Goal: Task Accomplishment & Management: Manage account settings

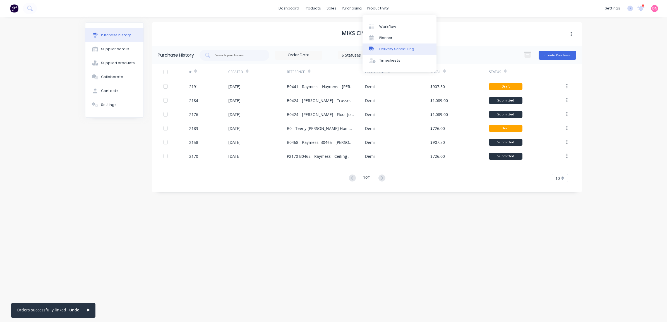
click at [383, 47] on div "Delivery Scheduling" at bounding box center [396, 49] width 35 height 5
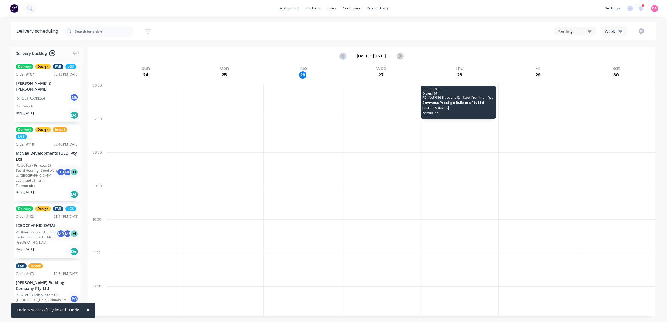
click at [608, 30] on div "Week" at bounding box center [613, 31] width 16 height 6
click at [610, 61] on div "Vehicle" at bounding box center [629, 57] width 55 height 11
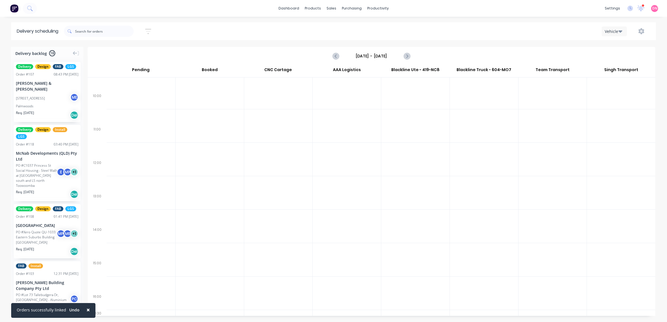
scroll to position [118, 0]
click at [407, 55] on icon "Next page" at bounding box center [406, 56] width 7 height 7
type input "[DATE] - [DATE]"
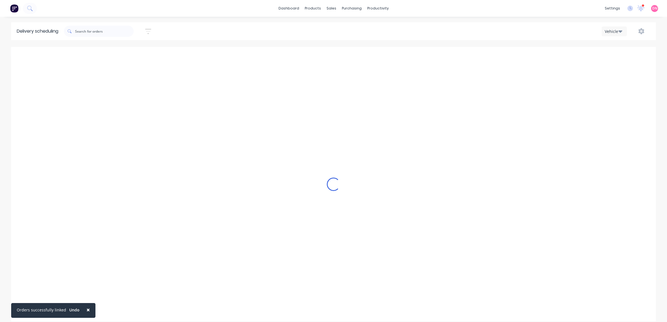
scroll to position [0, 0]
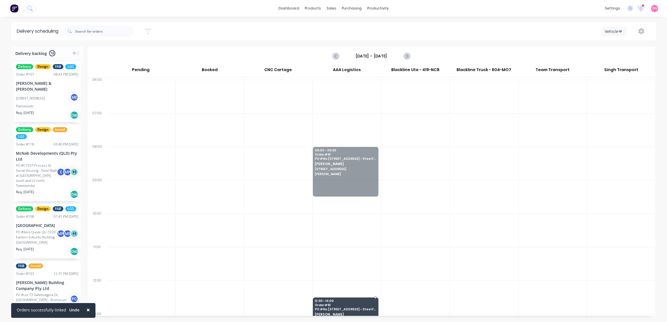
drag, startPoint x: 343, startPoint y: 159, endPoint x: 345, endPoint y: 306, distance: 146.6
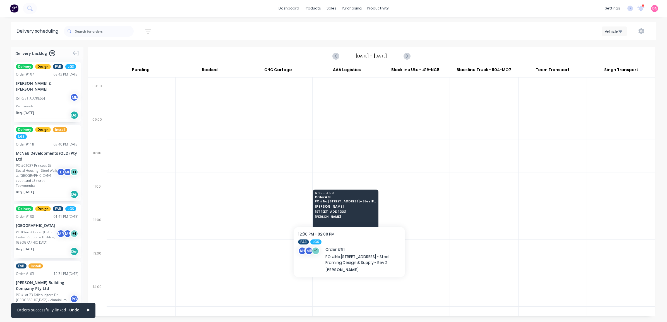
scroll to position [118, 0]
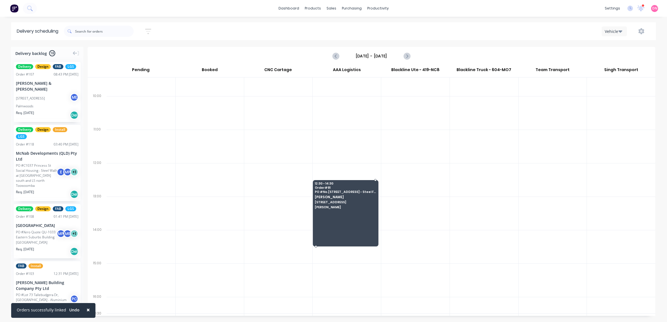
drag, startPoint x: 360, startPoint y: 229, endPoint x: 360, endPoint y: 242, distance: 12.6
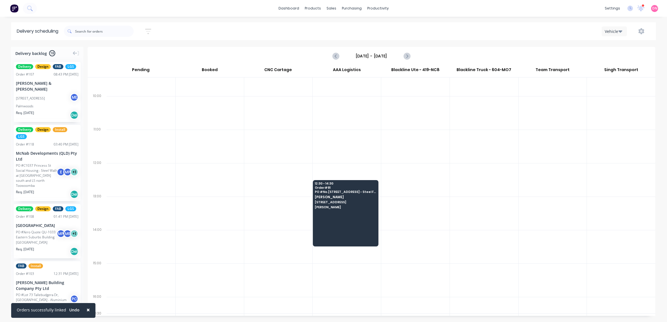
click at [618, 32] on div "Vehicle" at bounding box center [613, 31] width 16 height 6
click at [637, 31] on button "button" at bounding box center [642, 31] width 18 height 10
click at [355, 208] on span "[PERSON_NAME]" at bounding box center [345, 207] width 61 height 3
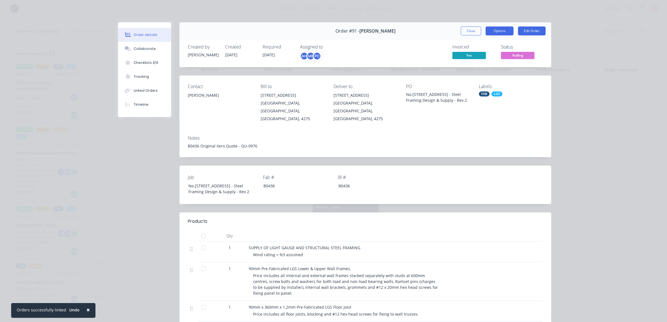
click at [493, 33] on button "Options" at bounding box center [500, 31] width 28 height 9
click at [491, 66] on div "Delivery Docket" at bounding box center [484, 68] width 49 height 8
click at [491, 67] on div "Standard" at bounding box center [484, 68] width 49 height 8
drag, startPoint x: 435, startPoint y: 124, endPoint x: 441, endPoint y: 115, distance: 10.2
click at [435, 131] on div "Notes B0436 Original Xero Quote - QU-0976" at bounding box center [366, 144] width 372 height 26
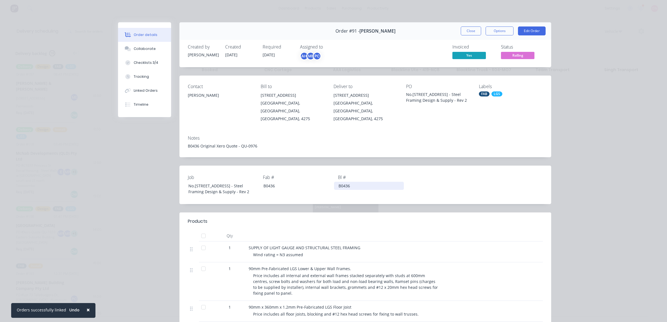
click at [348, 182] on div "B0436" at bounding box center [369, 186] width 70 height 8
drag, startPoint x: 348, startPoint y: 179, endPoint x: 317, endPoint y: 179, distance: 31.0
click at [317, 179] on div "Job No.446 Mundoolun Connection Rd - Steel Framing Design & Supply - Rev 2 Fab …" at bounding box center [366, 185] width 372 height 39
drag, startPoint x: 288, startPoint y: 177, endPoint x: 221, endPoint y: 157, distance: 70.1
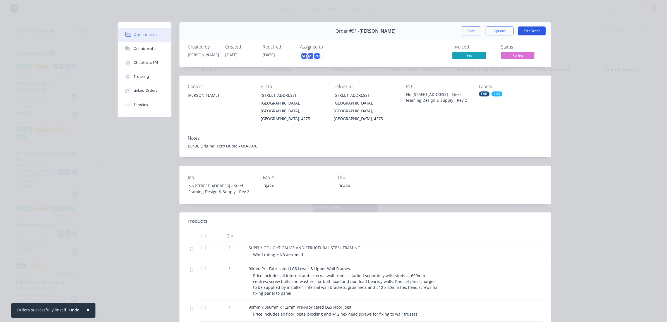
click at [518, 30] on button "Edit Order" at bounding box center [532, 31] width 28 height 9
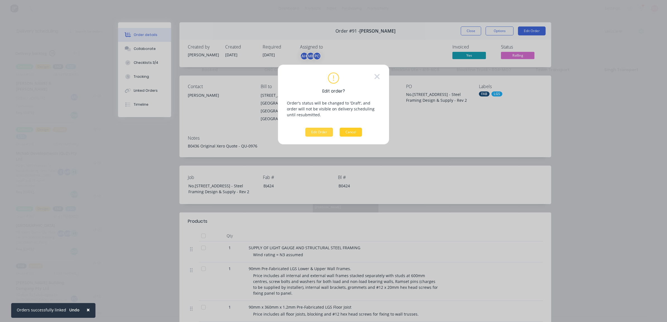
click at [360, 128] on button "Cancel" at bounding box center [351, 132] width 22 height 9
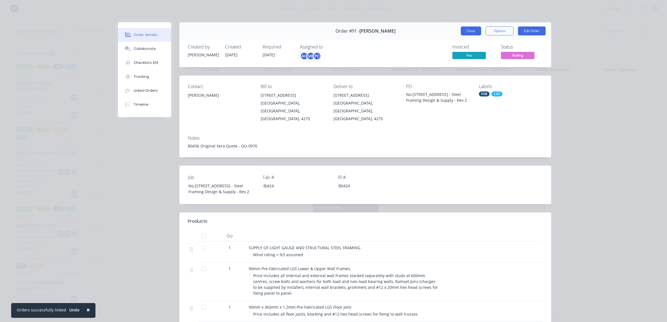
click at [475, 34] on button "Close" at bounding box center [471, 31] width 20 height 9
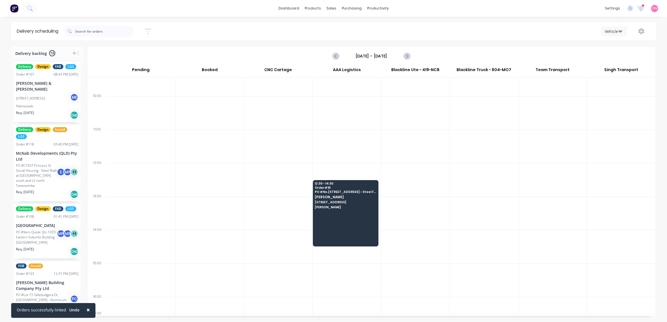
drag, startPoint x: 374, startPoint y: 170, endPoint x: 333, endPoint y: 218, distance: 63.2
click at [333, 218] on div at bounding box center [346, 213] width 66 height 66
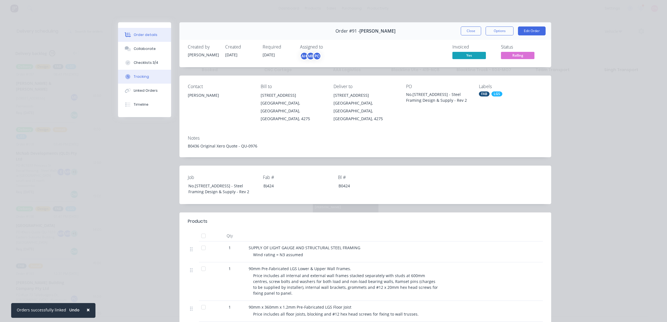
click at [137, 76] on div "Tracking" at bounding box center [141, 76] width 15 height 5
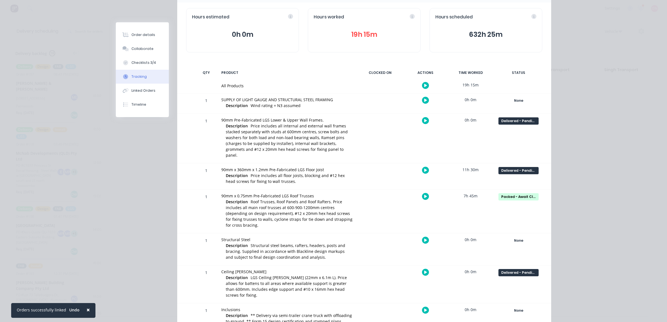
scroll to position [70, 0]
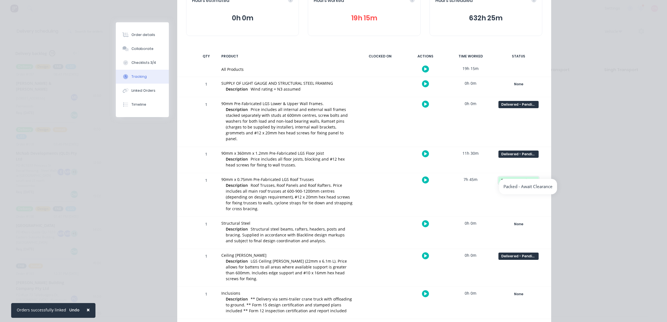
click at [528, 177] on div "Packed - Await Clearance" at bounding box center [519, 180] width 40 height 7
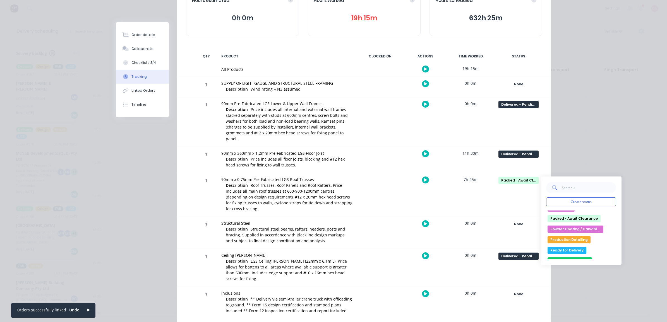
click at [497, 217] on div "None Create status None edit Accepted - Await Deposit Complete Delivered - Pend…" at bounding box center [518, 233] width 47 height 32
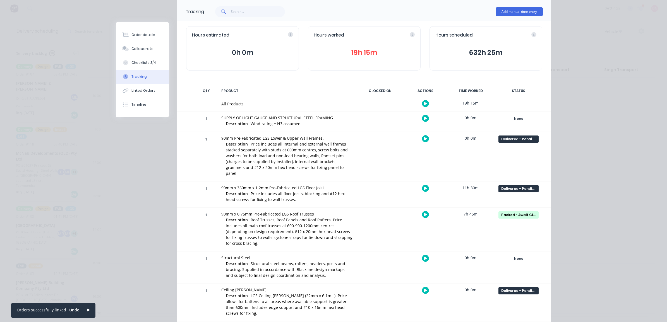
scroll to position [35, 0]
drag, startPoint x: 140, startPoint y: 87, endPoint x: 144, endPoint y: 88, distance: 3.8
click at [143, 87] on button "Linked Orders" at bounding box center [142, 91] width 53 height 14
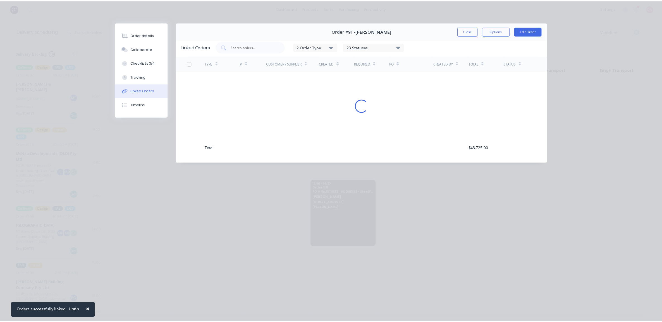
scroll to position [0, 0]
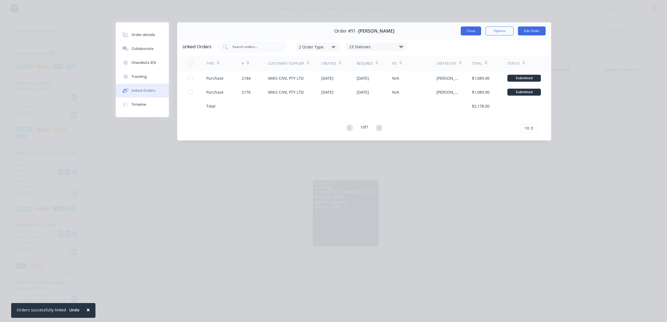
click at [471, 30] on button "Close" at bounding box center [471, 31] width 20 height 9
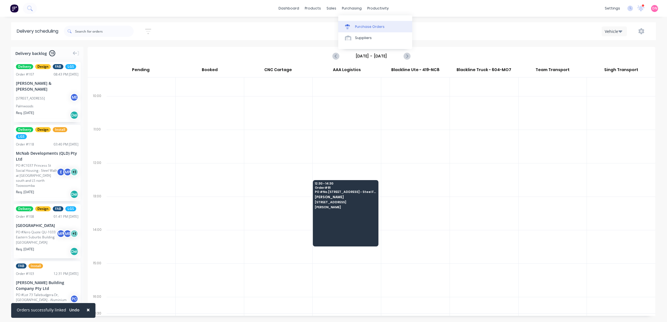
click at [359, 23] on link "Purchase Orders" at bounding box center [375, 26] width 74 height 11
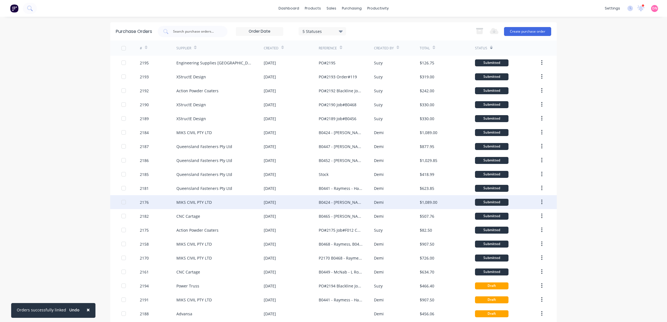
click at [385, 207] on div "Demi" at bounding box center [397, 202] width 46 height 14
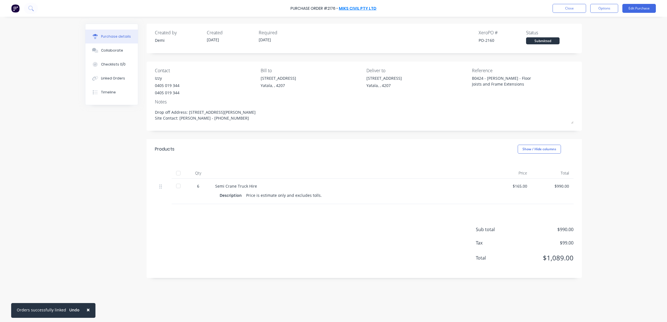
click at [368, 9] on link "MIKS CIVIL PTY LTD" at bounding box center [358, 9] width 38 height 6
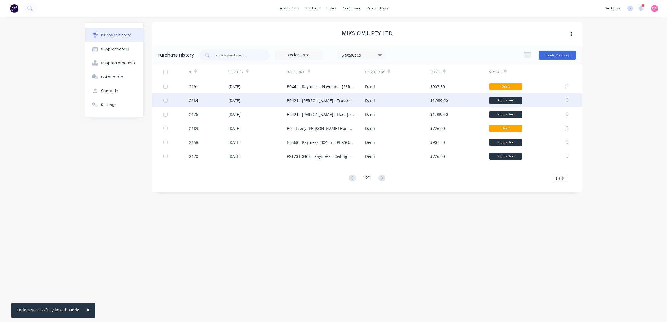
click at [340, 106] on div "B0424 - Nathan Flack - Trusses" at bounding box center [326, 101] width 78 height 14
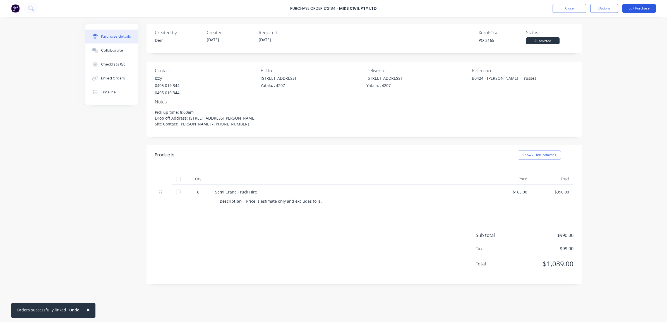
click at [641, 7] on button "Edit Purchase" at bounding box center [640, 8] width 34 height 9
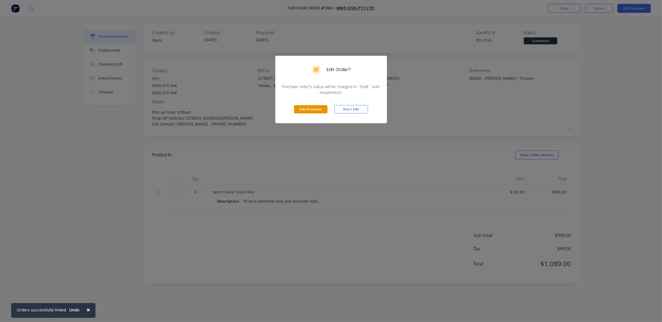
click at [316, 112] on button "Edit Purchase" at bounding box center [311, 109] width 34 height 8
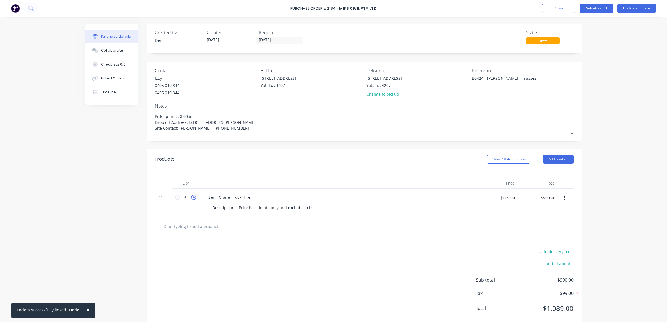
click at [191, 198] on icon at bounding box center [193, 197] width 5 height 5
type textarea "x"
type input "7"
type input "$1,155.00"
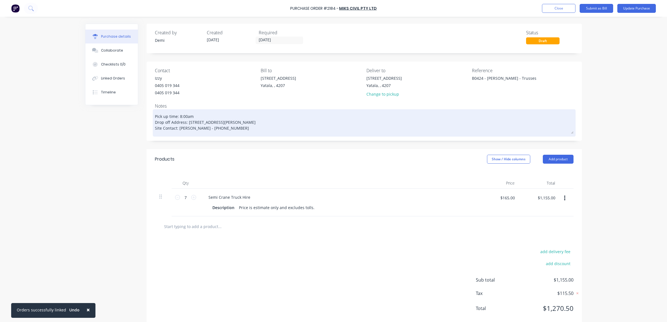
click at [257, 131] on textarea "Pick up time: 8:00am Drop off Address: 446 Mundoolun Connection Road, Boyland, …" at bounding box center [364, 122] width 419 height 23
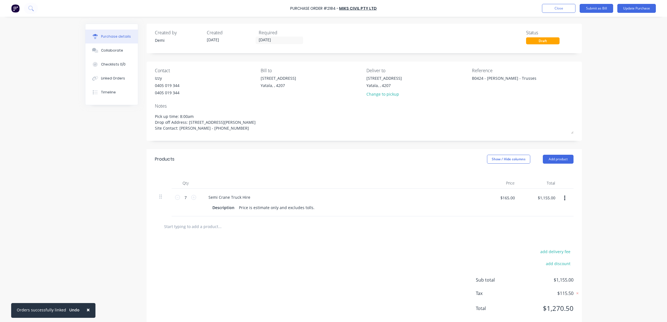
click at [214, 225] on input "text" at bounding box center [220, 226] width 112 height 11
click at [565, 199] on button "button" at bounding box center [564, 198] width 13 height 10
click at [564, 197] on icon "button" at bounding box center [564, 198] width 1 height 5
click at [273, 232] on div at bounding box center [243, 226] width 168 height 11
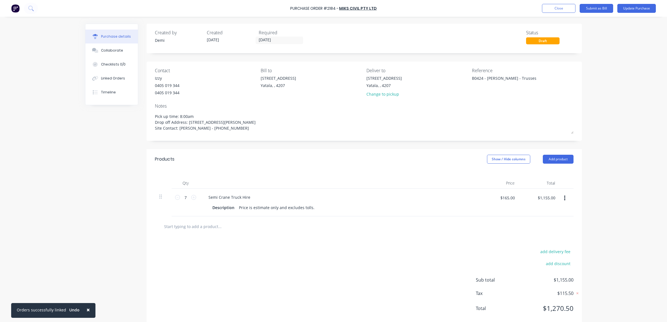
click at [195, 227] on input "text" at bounding box center [220, 226] width 112 height 11
click at [518, 79] on textarea "B0424 - Nathan Flack - Trusses" at bounding box center [507, 81] width 70 height 13
type textarea "x"
click at [537, 75] on div "B0424 - Nathan Flack - Trusses" at bounding box center [507, 82] width 70 height 14
click at [535, 78] on textarea "B0424 - Nathan Flack - Trusses" at bounding box center [507, 81] width 70 height 13
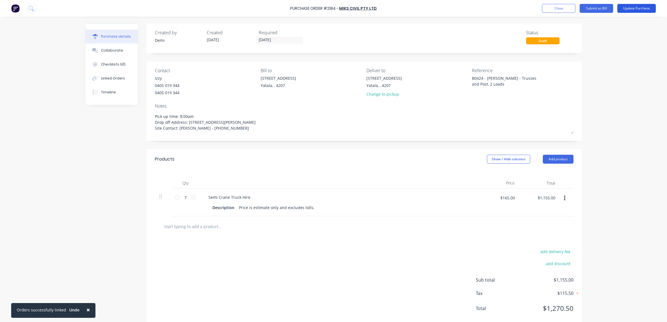
type textarea "B0424 - [PERSON_NAME] - Trusses and Post, 2 Loads"
type textarea "x"
type textarea "B0424 - [PERSON_NAME] - Trusses and Post, 2 Loads"
click at [632, 7] on button "Update Purchase" at bounding box center [637, 8] width 39 height 9
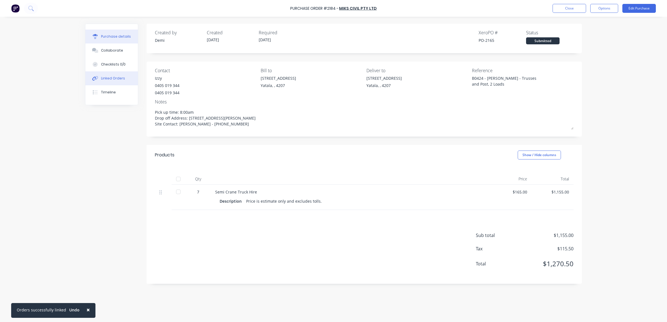
click at [113, 83] on button "Linked Orders" at bounding box center [111, 78] width 52 height 14
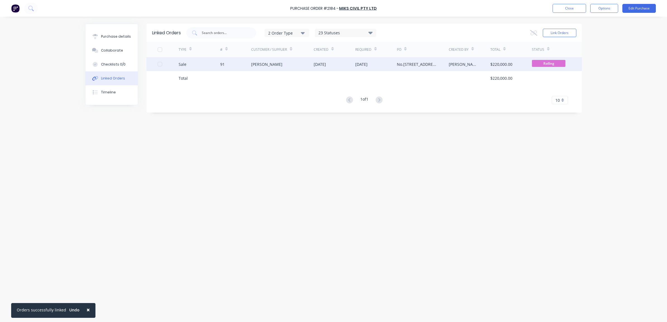
click at [204, 70] on div "Sale" at bounding box center [200, 64] width 42 height 14
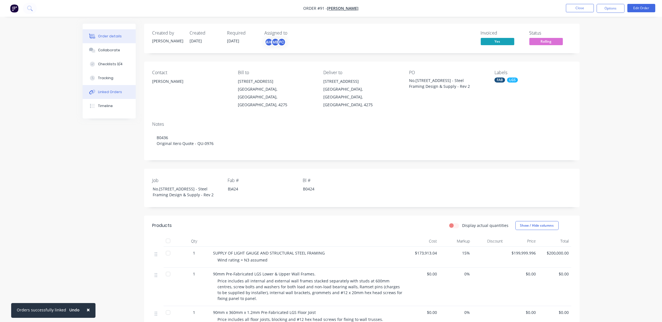
click at [98, 95] on button "Linked Orders" at bounding box center [109, 92] width 53 height 14
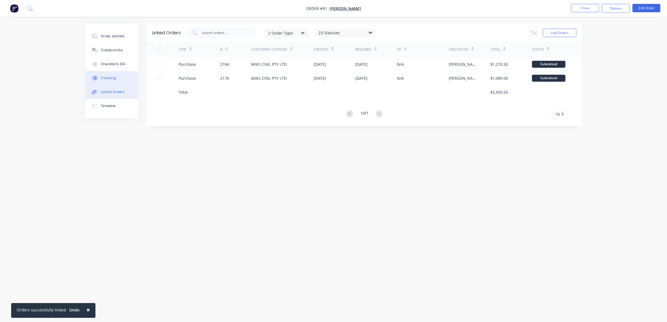
click at [120, 77] on button "Tracking" at bounding box center [111, 78] width 53 height 14
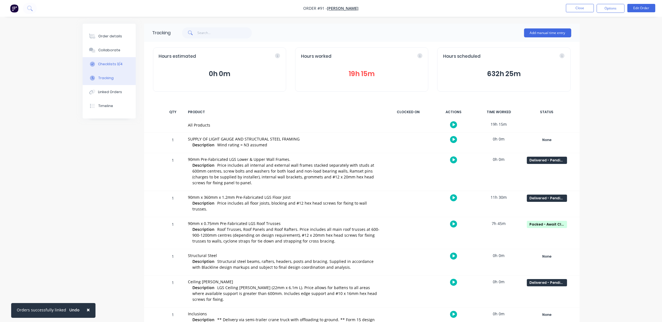
click at [120, 65] on div "Checklists 3/4" at bounding box center [110, 64] width 25 height 5
type textarea "x"
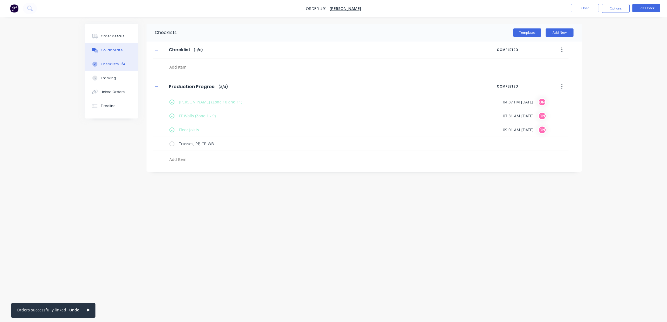
click at [119, 53] on button "Collaborate" at bounding box center [111, 50] width 53 height 14
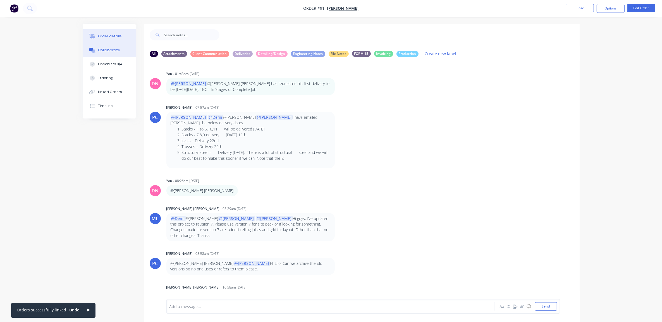
click at [124, 38] on button "Order details" at bounding box center [109, 36] width 53 height 14
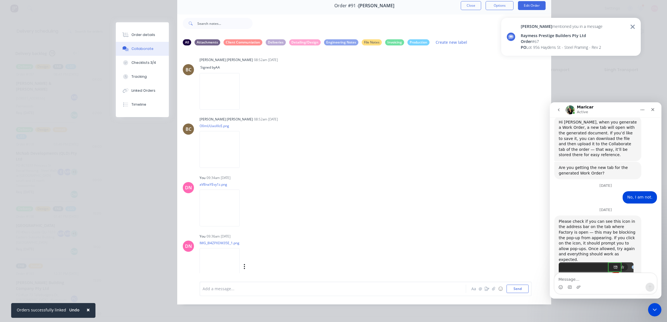
scroll to position [3832, 0]
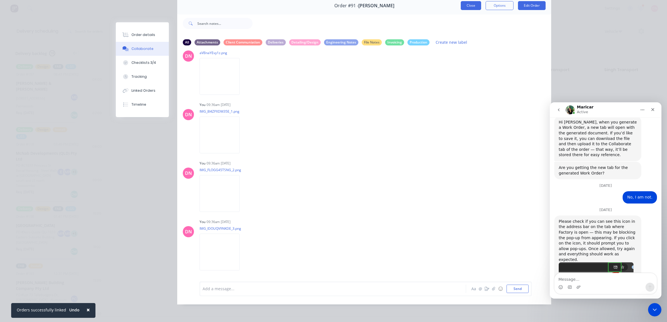
click at [470, 3] on button "Close" at bounding box center [471, 5] width 20 height 9
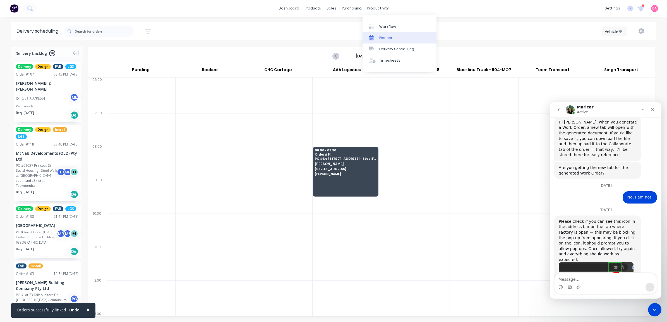
click at [381, 37] on div "Planner" at bounding box center [385, 37] width 13 height 5
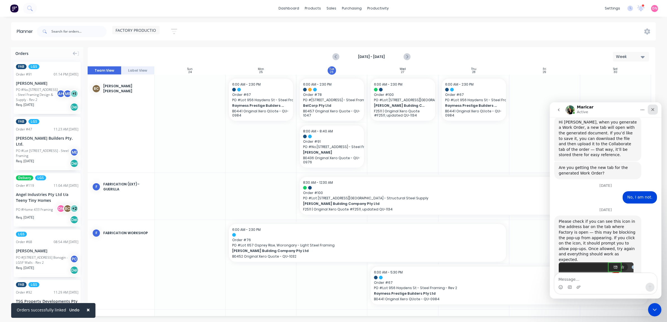
click at [652, 111] on icon "Close" at bounding box center [653, 109] width 4 height 4
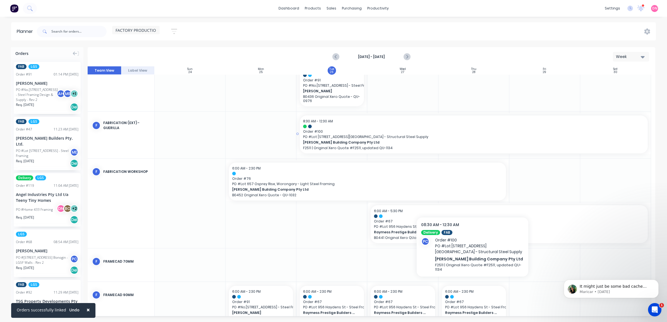
scroll to position [83, 0]
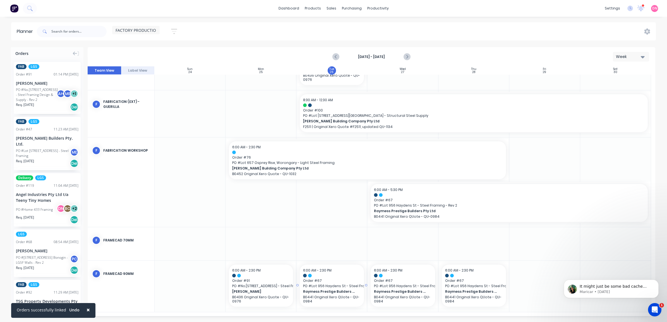
drag, startPoint x: 297, startPoint y: 286, endPoint x: 333, endPoint y: 285, distance: 35.7
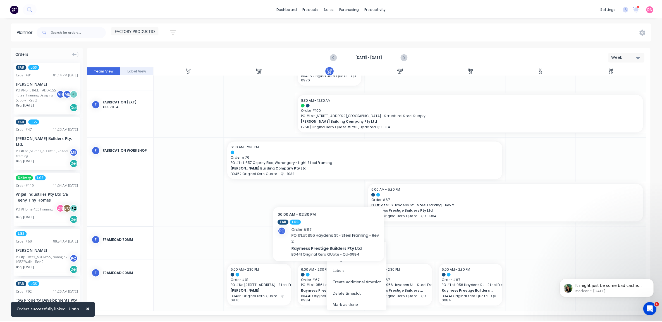
scroll to position [78, 0]
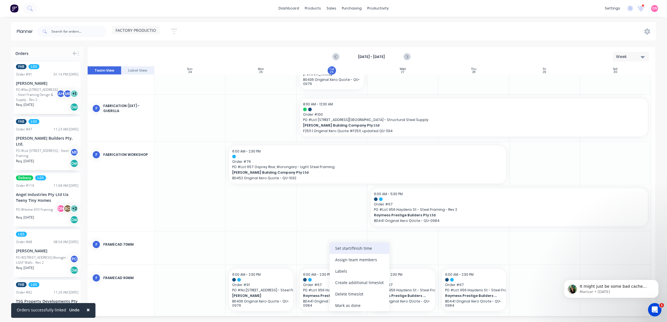
click at [357, 250] on div "Set start/finish time" at bounding box center [360, 248] width 60 height 11
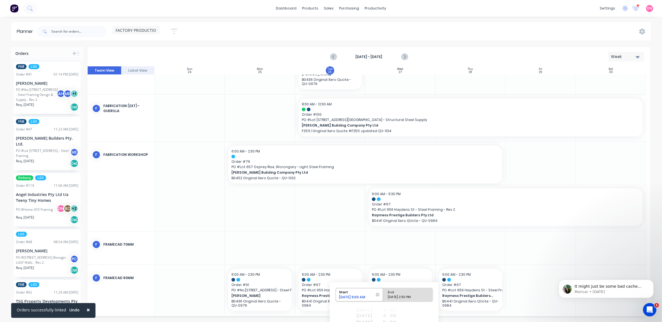
click at [362, 298] on div "[DATE] 6:00 AM" at bounding box center [356, 298] width 39 height 6
click at [336, 298] on input "Start [DATE] 6:00 AM" at bounding box center [336, 295] width 0 height 14
click at [362, 298] on div "[DATE] 6:00 AM" at bounding box center [356, 298] width 39 height 6
click at [336, 298] on input "Start [DATE] 6:00 AM" at bounding box center [336, 295] width 0 height 14
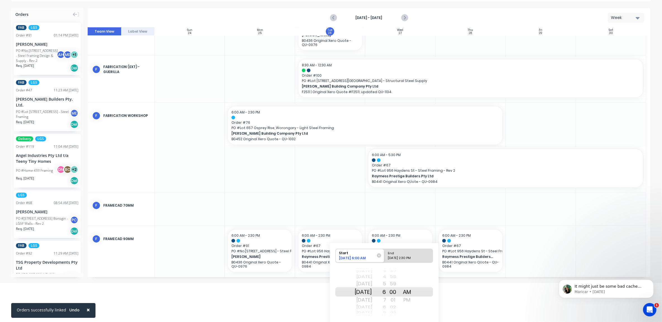
scroll to position [55, 0]
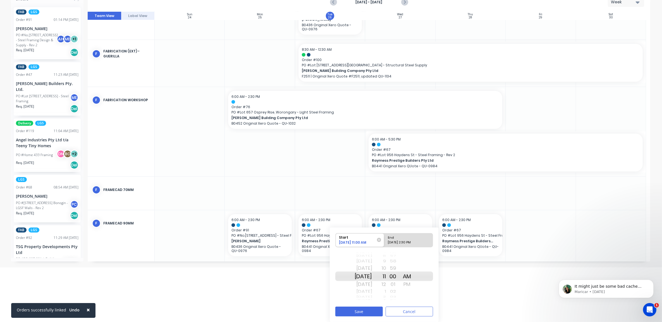
click at [411, 281] on div "AM" at bounding box center [407, 276] width 14 height 9
click at [414, 284] on div "PM" at bounding box center [407, 284] width 14 height 9
click at [386, 281] on div "12" at bounding box center [379, 284] width 14 height 9
click at [405, 241] on div "Please select" at bounding box center [409, 243] width 46 height 7
click at [384, 241] on input "End Please select" at bounding box center [384, 241] width 0 height 14
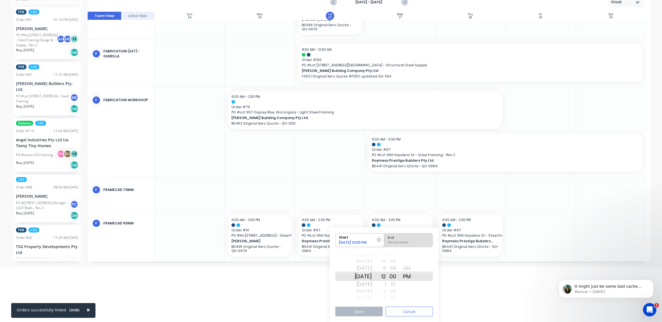
radio input "true"
click at [386, 292] on div "2" at bounding box center [379, 291] width 14 height 7
click at [379, 308] on button "Save" at bounding box center [358, 312] width 47 height 10
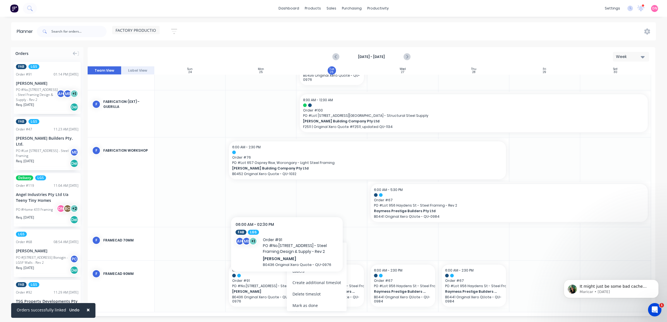
scroll to position [78, 0]
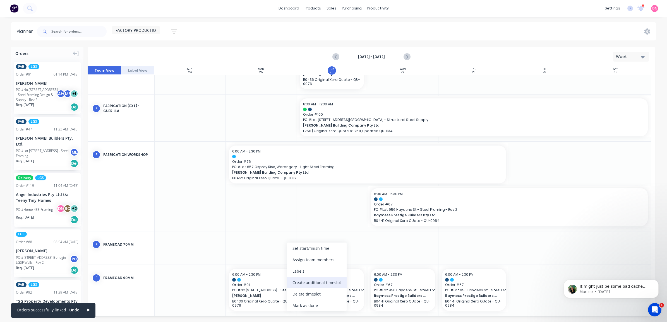
click at [312, 280] on div "Create additional timeslot" at bounding box center [317, 282] width 60 height 11
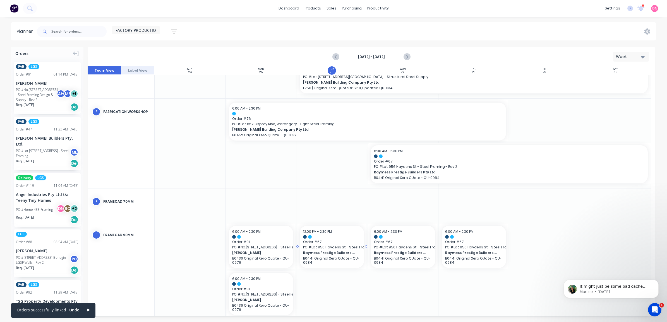
scroll to position [130, 0]
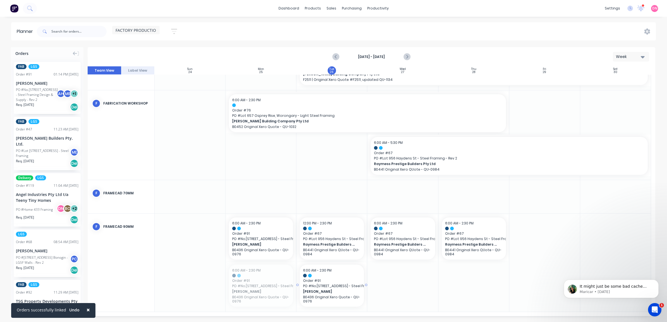
drag, startPoint x: 265, startPoint y: 285, endPoint x: 343, endPoint y: 289, distance: 78.3
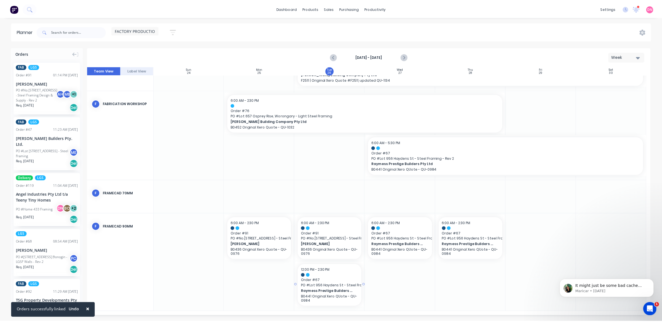
scroll to position [126, 0]
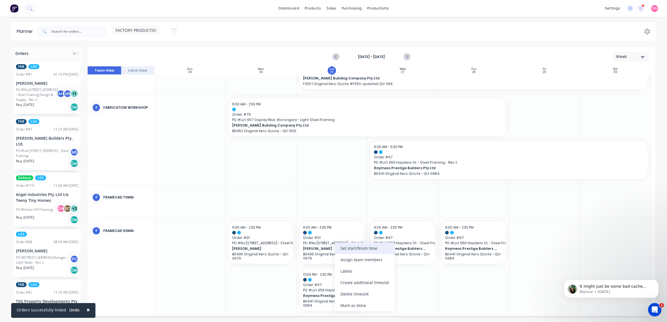
click at [367, 250] on div "Set start/finish time" at bounding box center [365, 248] width 60 height 11
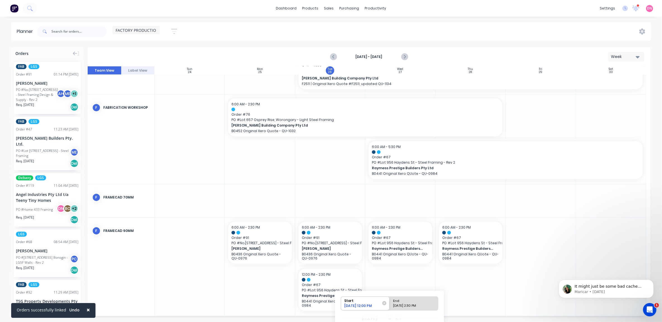
click at [367, 304] on div "[DATE] 12:00 PM" at bounding box center [363, 307] width 40 height 7
click at [341, 304] on input "Start [DATE] 12:00 PM" at bounding box center [341, 304] width 0 height 14
click at [367, 305] on div "[DATE] 12:00 PM" at bounding box center [361, 307] width 39 height 6
click at [341, 305] on input "Start [DATE] 12:00 PM" at bounding box center [341, 304] width 0 height 14
click at [366, 304] on div "[DATE] 12:00 PM" at bounding box center [363, 307] width 40 height 7
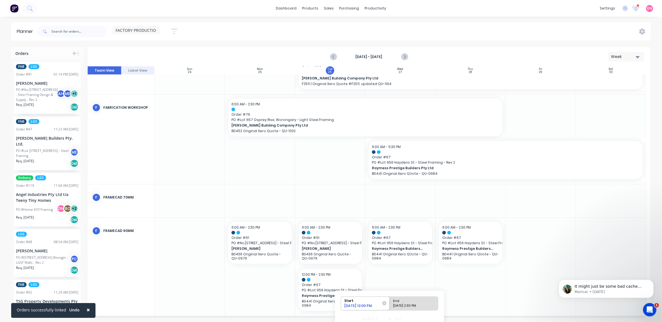
click at [341, 304] on input "Start [DATE] 12:00 PM" at bounding box center [341, 304] width 0 height 14
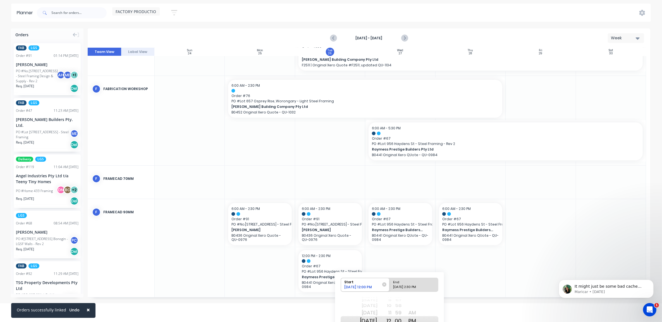
scroll to position [64, 0]
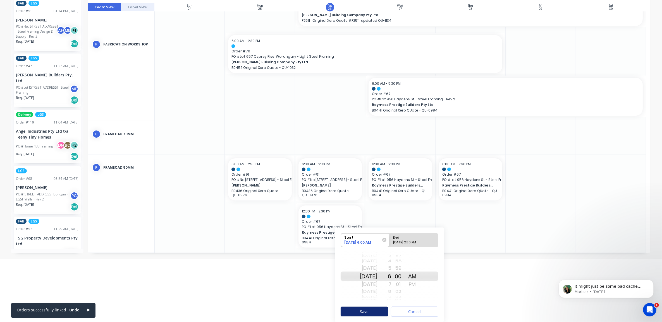
click at [378, 311] on button "Save" at bounding box center [364, 312] width 47 height 10
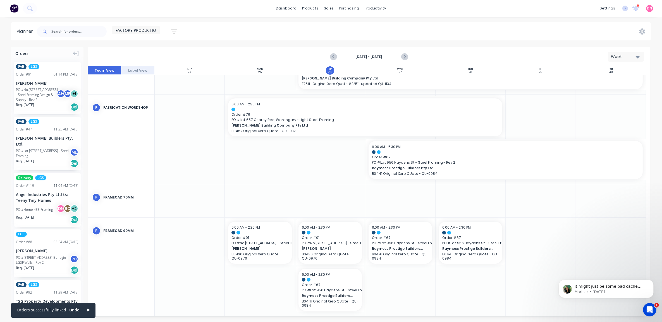
scroll to position [0, 0]
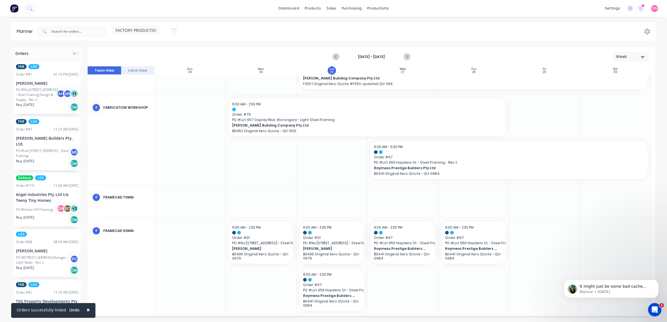
click at [417, 284] on div at bounding box center [402, 267] width 71 height 98
click at [380, 253] on div "Set start/finish time" at bounding box center [369, 248] width 60 height 11
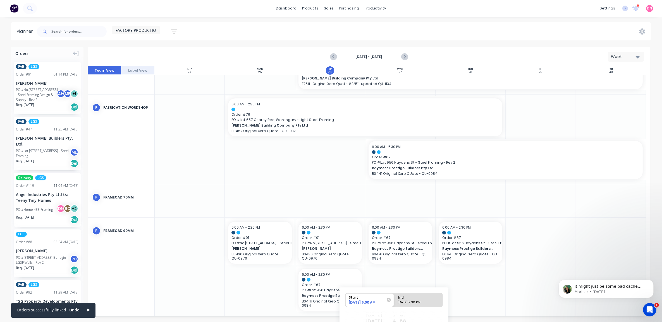
click at [372, 304] on div "[DATE] 6:00 AM" at bounding box center [367, 303] width 40 height 7
click at [346, 304] on input "Start [DATE] 6:00 AM" at bounding box center [345, 301] width 0 height 14
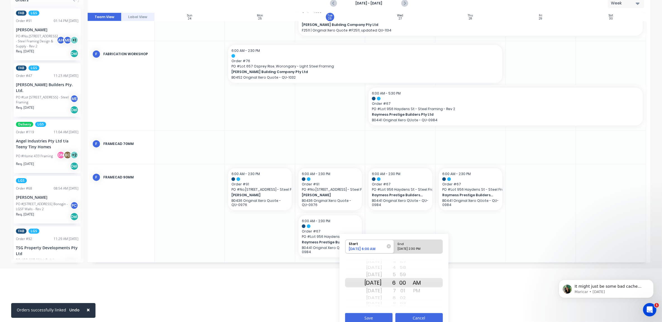
scroll to position [60, 0]
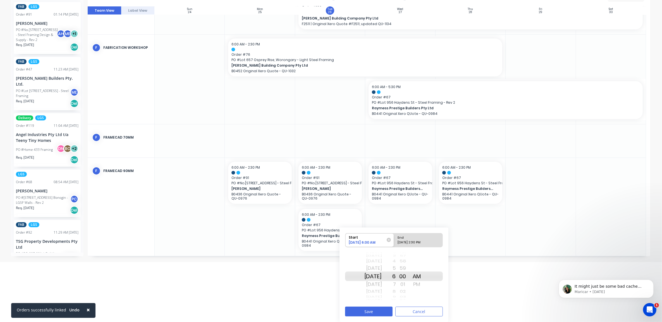
click at [422, 283] on div "PM" at bounding box center [417, 284] width 14 height 9
click at [404, 288] on div "32" at bounding box center [403, 284] width 14 height 9
click at [396, 286] on div "12" at bounding box center [389, 284] width 14 height 9
click at [421, 240] on div "End" at bounding box center [419, 237] width 46 height 7
click at [394, 240] on input "End Please select" at bounding box center [394, 241] width 0 height 14
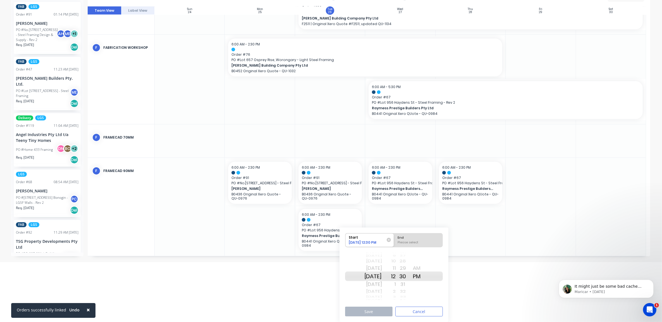
radio input "true"
click at [396, 287] on div "2" at bounding box center [389, 284] width 14 height 9
click at [384, 312] on button "Save" at bounding box center [368, 312] width 47 height 10
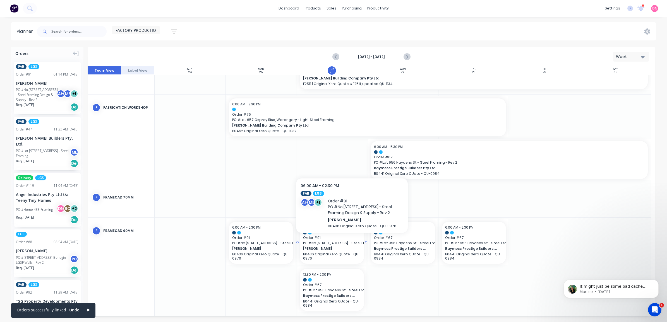
click at [352, 249] on span "[PERSON_NAME]" at bounding box center [329, 249] width 52 height 5
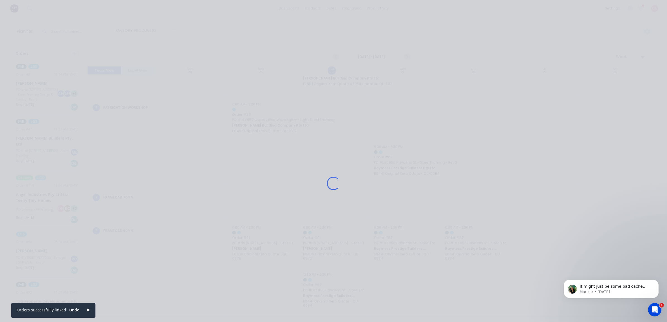
drag, startPoint x: 352, startPoint y: 249, endPoint x: 538, endPoint y: 232, distance: 186.7
click at [538, 232] on div "Loading..." at bounding box center [333, 183] width 447 height 322
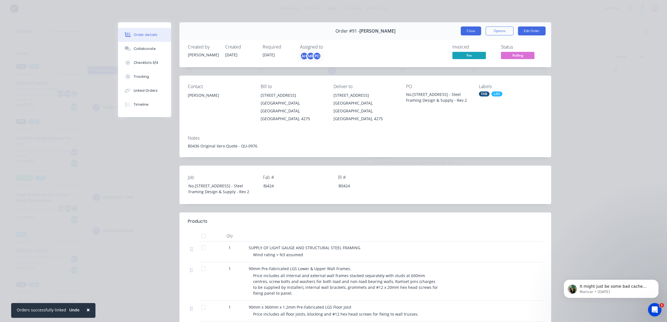
click at [466, 29] on button "Close" at bounding box center [471, 31] width 20 height 9
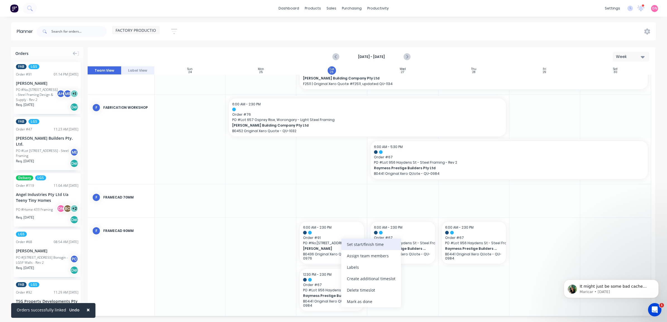
click at [345, 250] on div "Set start/finish time" at bounding box center [371, 244] width 60 height 11
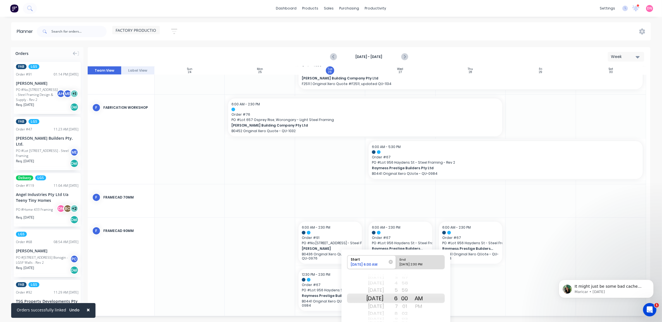
click at [417, 266] on div "[DATE] 2:30 PM" at bounding box center [418, 265] width 40 height 7
click at [396, 266] on input "End [DATE] 2:30 PM" at bounding box center [396, 263] width 0 height 14
radio input "true"
click at [412, 302] on div "30" at bounding box center [405, 298] width 14 height 9
click at [460, 295] on div at bounding box center [471, 267] width 70 height 98
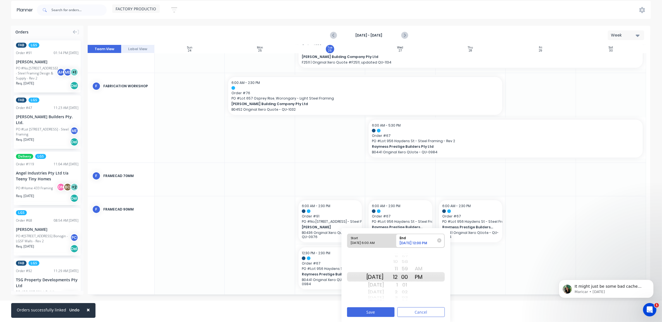
scroll to position [23, 0]
click at [381, 309] on button "Save" at bounding box center [370, 312] width 47 height 10
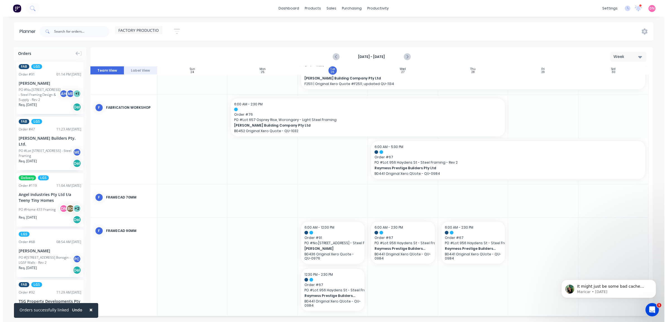
scroll to position [0, 0]
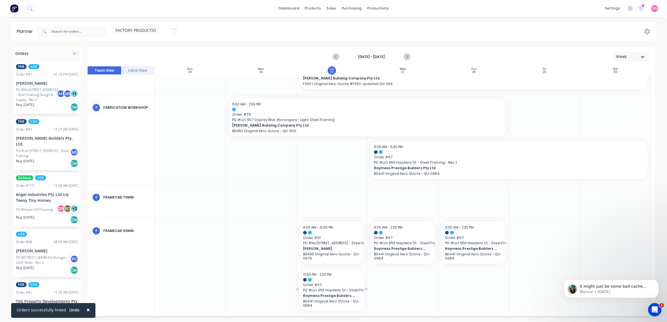
click at [353, 285] on span "Order # 67" at bounding box center [332, 285] width 58 height 5
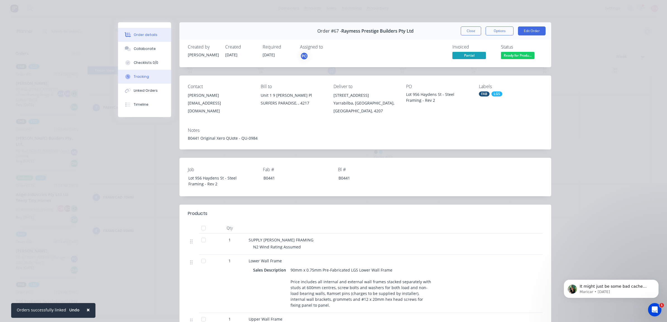
click at [152, 79] on button "Tracking" at bounding box center [144, 77] width 53 height 14
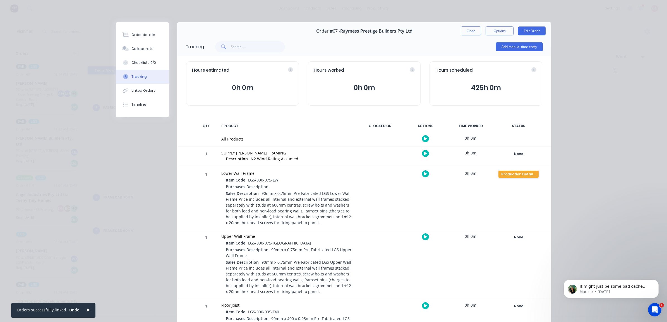
click at [532, 173] on div "Production Detailing" at bounding box center [519, 174] width 40 height 7
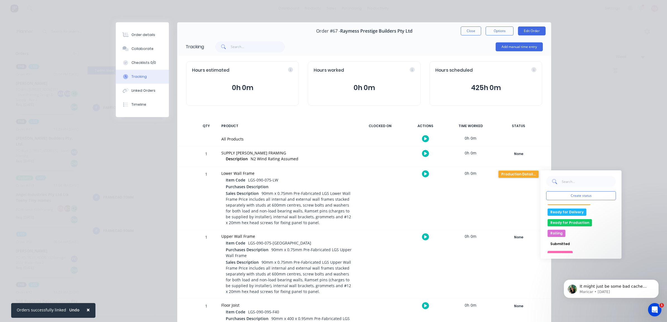
scroll to position [105, 0]
click at [578, 224] on button "Ready for Production" at bounding box center [570, 220] width 44 height 7
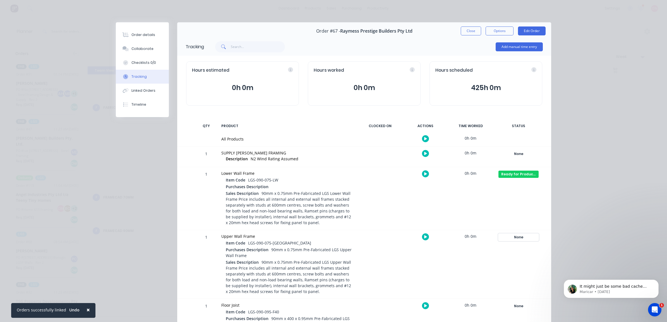
click at [520, 236] on div "None" at bounding box center [519, 237] width 40 height 7
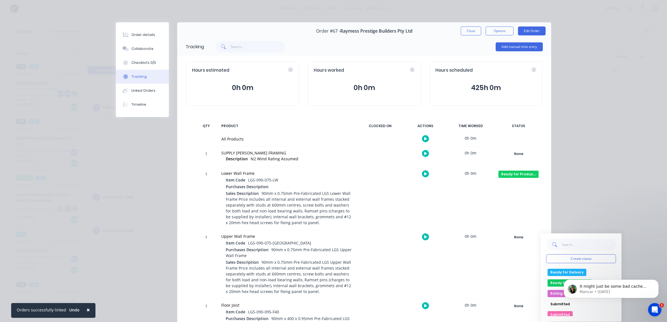
click at [621, 214] on div "Order details Collaborate Checklists 0/0 Tracking Linked Orders Timeline Order …" at bounding box center [333, 161] width 667 height 322
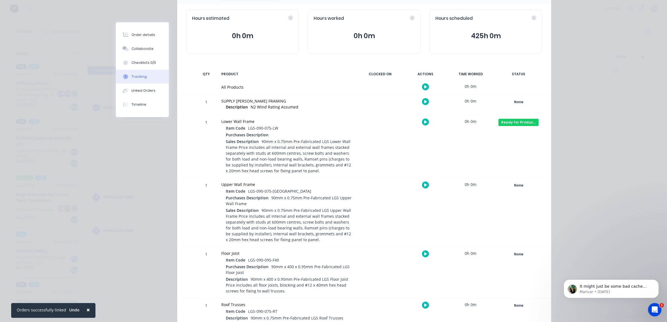
scroll to position [70, 0]
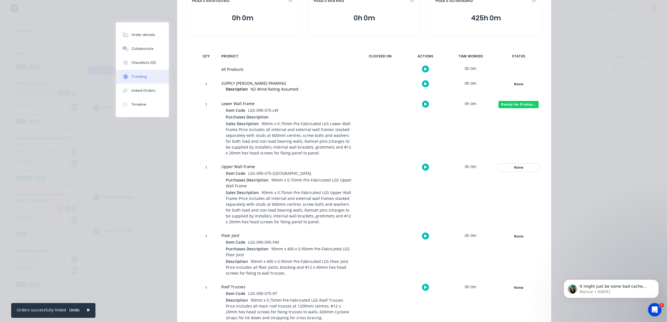
click at [522, 169] on div "None" at bounding box center [519, 167] width 40 height 7
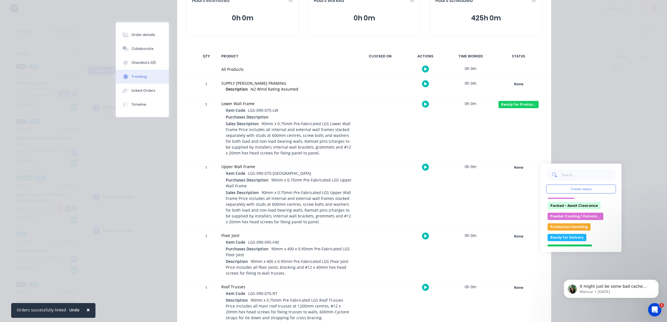
click at [573, 227] on button "Production Detailing" at bounding box center [569, 227] width 43 height 7
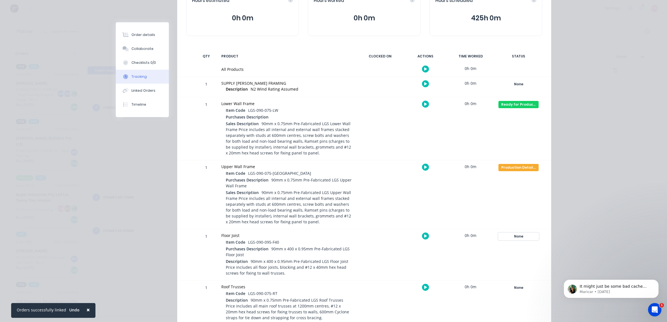
click at [516, 235] on div "None" at bounding box center [519, 236] width 40 height 7
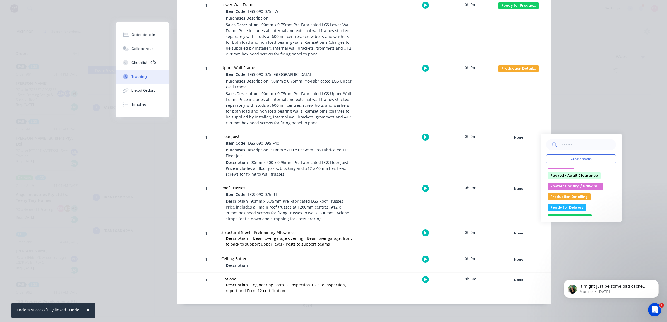
click at [578, 197] on button "Production Detailing" at bounding box center [569, 196] width 43 height 7
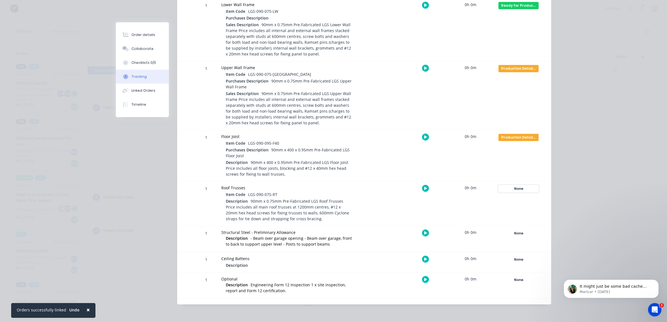
click at [518, 191] on div "None" at bounding box center [519, 188] width 40 height 7
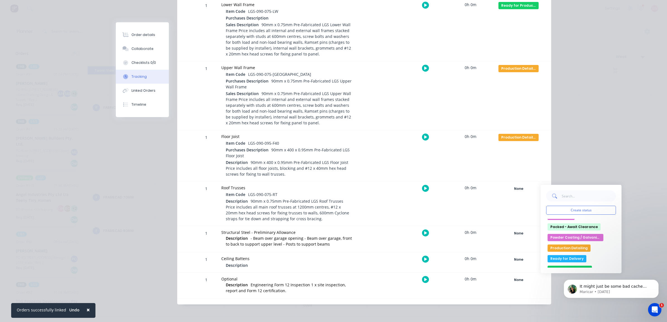
click at [571, 250] on button "Production Detailing" at bounding box center [569, 248] width 43 height 7
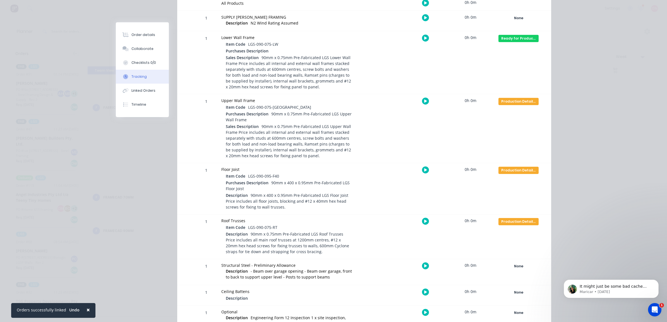
scroll to position [134, 0]
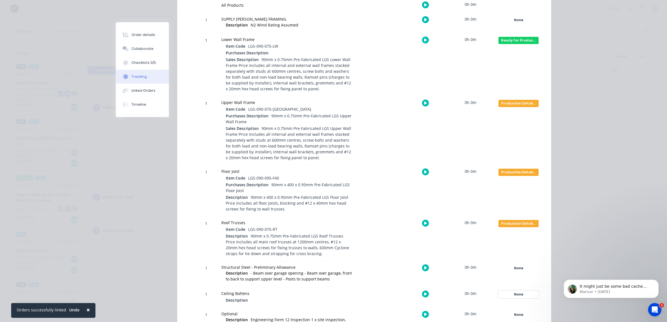
click at [516, 293] on div "None" at bounding box center [519, 294] width 40 height 7
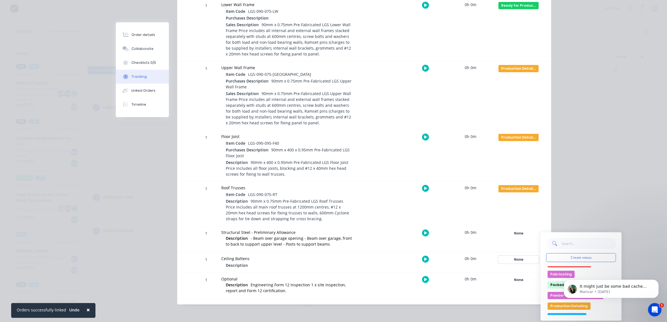
scroll to position [70, 0]
click html "It might just be some bad cache from the update last night causing the issue. […"
click at [560, 308] on button "Ready for Delivery" at bounding box center [567, 306] width 39 height 7
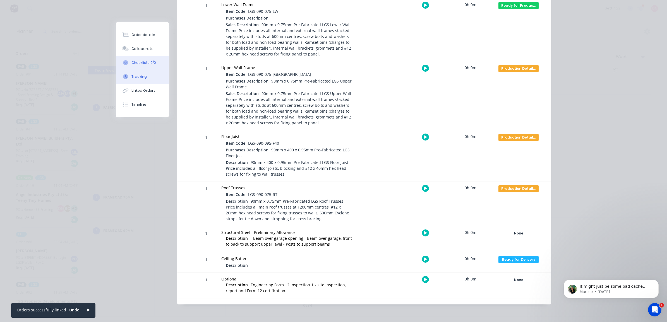
click at [147, 62] on div "Checklists 0/0" at bounding box center [143, 62] width 25 height 5
type textarea "x"
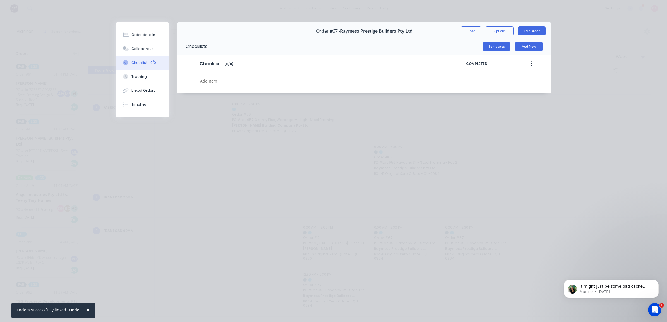
scroll to position [0, 0]
click at [149, 45] on button "Collaborate" at bounding box center [142, 49] width 53 height 14
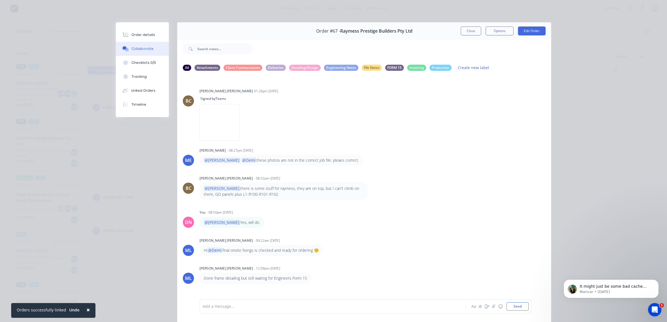
scroll to position [1039, 0]
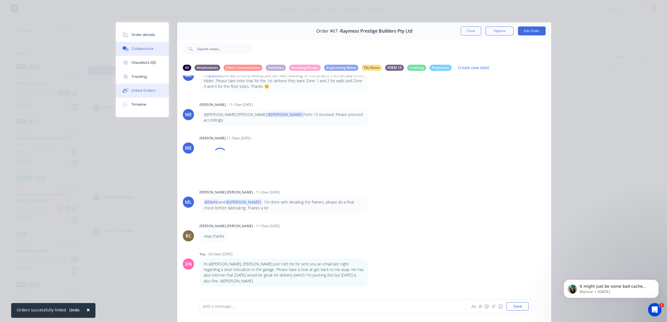
click at [144, 94] on button "Linked Orders" at bounding box center [142, 91] width 53 height 14
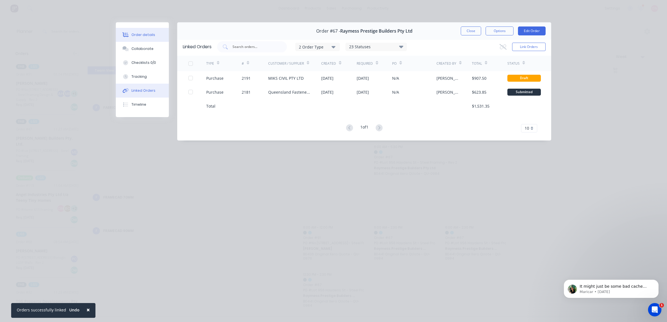
click at [149, 35] on div "Order details" at bounding box center [143, 34] width 24 height 5
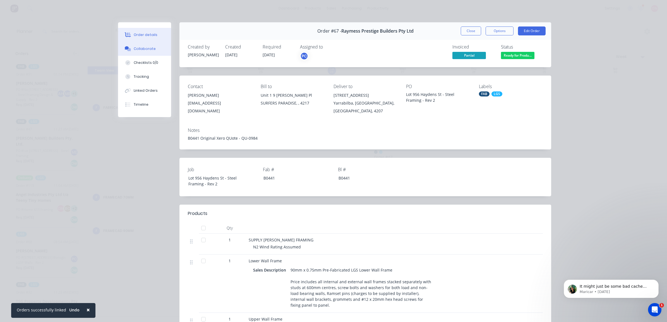
click at [152, 46] on button "Collaborate" at bounding box center [144, 49] width 53 height 14
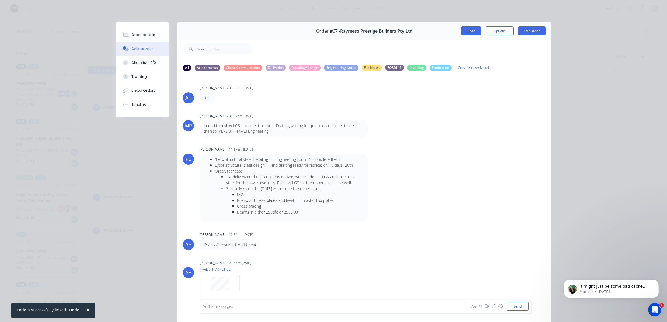
click at [461, 31] on button "Close" at bounding box center [471, 31] width 20 height 9
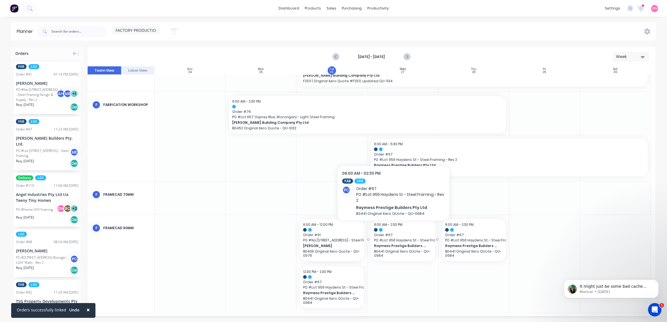
scroll to position [130, 0]
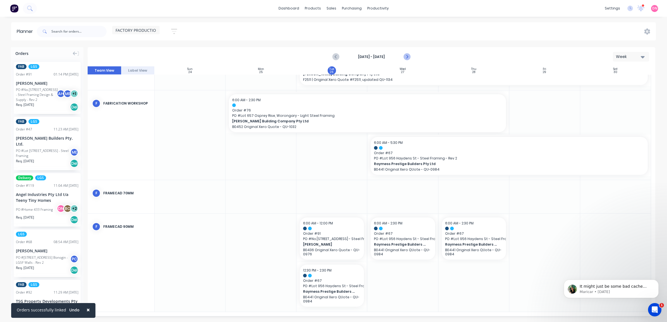
click at [410, 54] on icon "Next page" at bounding box center [406, 57] width 7 height 7
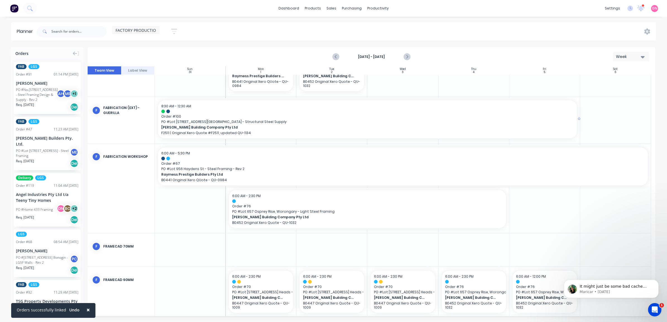
scroll to position [36, 0]
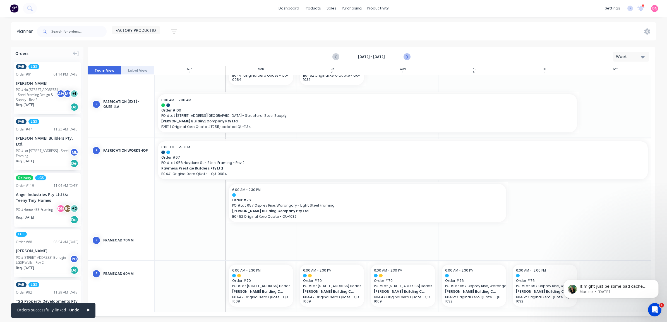
click at [408, 53] on button "Next page" at bounding box center [406, 56] width 11 height 11
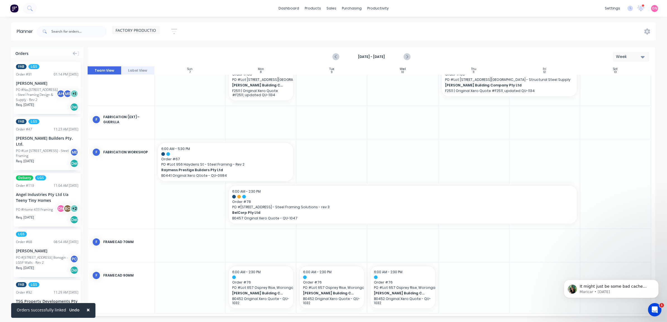
scroll to position [22, 0]
click at [338, 58] on icon "Previous page" at bounding box center [336, 57] width 7 height 7
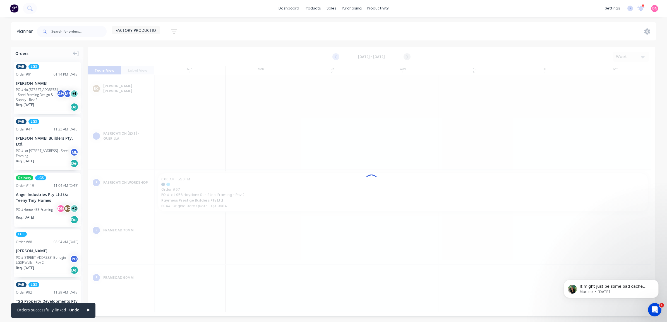
scroll to position [0, 0]
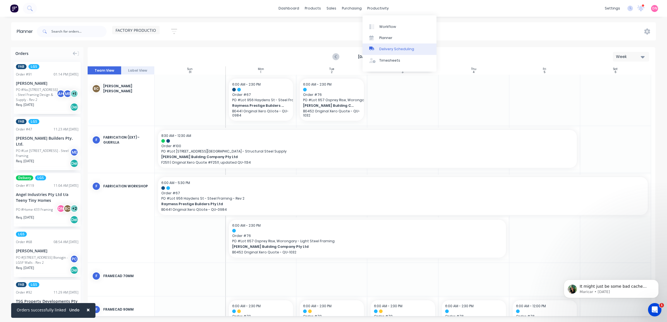
click at [396, 51] on div "Delivery Scheduling" at bounding box center [396, 49] width 35 height 5
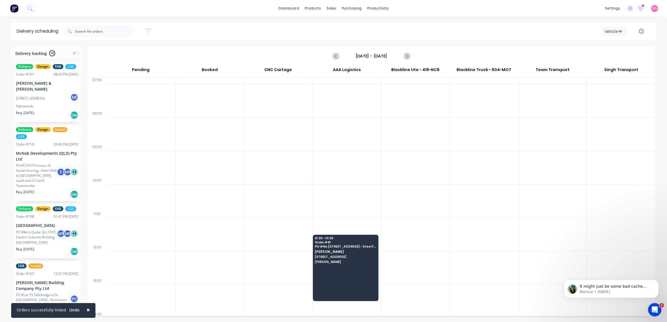
scroll to position [70, 0]
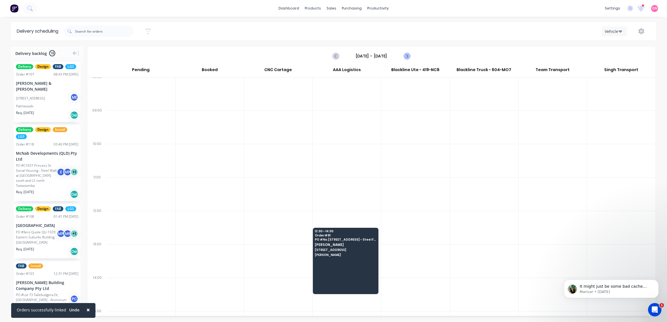
click at [408, 56] on icon "Next page" at bounding box center [406, 56] width 7 height 7
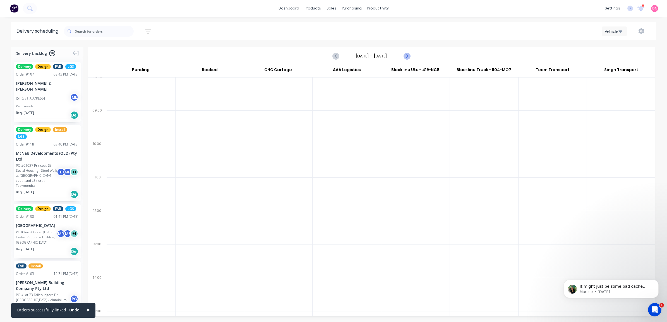
scroll to position [0, 0]
click at [409, 56] on icon "Next page" at bounding box center [406, 56] width 7 height 7
type input "[DATE] - [DATE]"
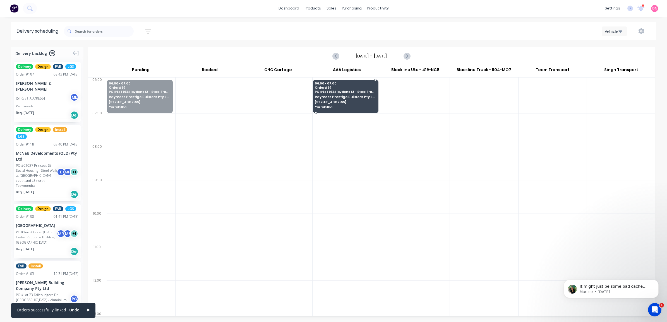
drag, startPoint x: 151, startPoint y: 90, endPoint x: 343, endPoint y: 95, distance: 192.7
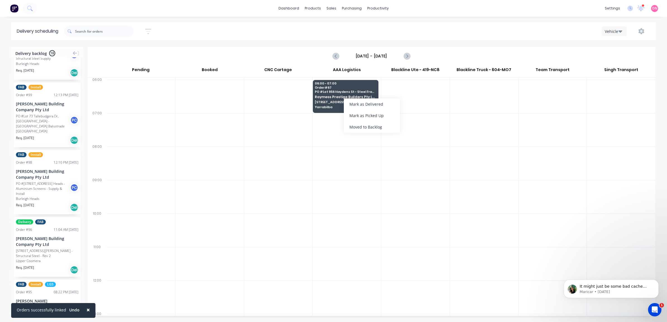
scroll to position [314, 0]
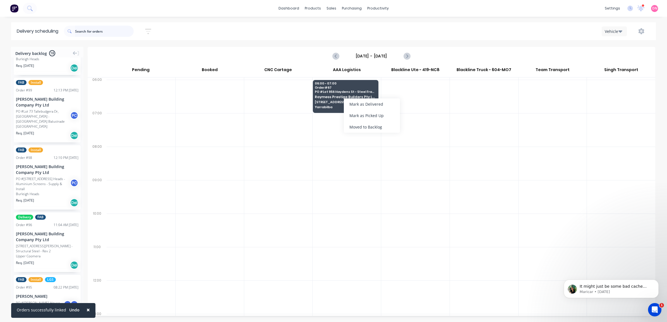
click at [99, 33] on input "text" at bounding box center [104, 31] width 59 height 11
type input "raymess"
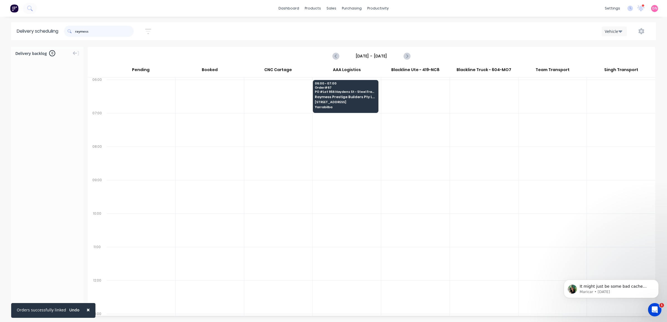
scroll to position [0, 0]
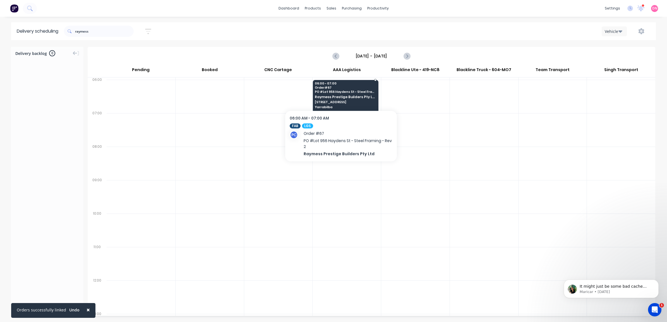
click at [341, 91] on span "PO # Lot 956 Haydens St - Steel Framing - Rev 2" at bounding box center [345, 91] width 61 height 3
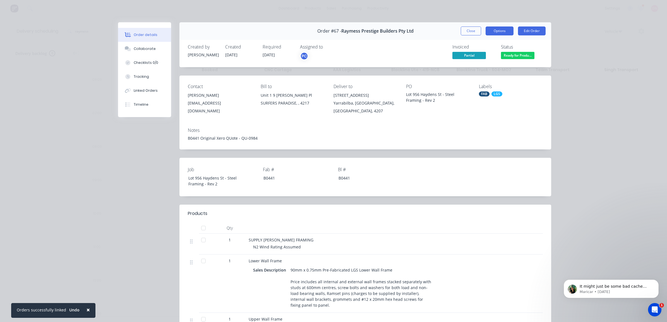
click at [496, 28] on button "Options" at bounding box center [500, 31] width 28 height 9
click at [485, 66] on div "Delivery Docket" at bounding box center [484, 68] width 49 height 8
click at [482, 82] on div "Custom" at bounding box center [484, 79] width 49 height 8
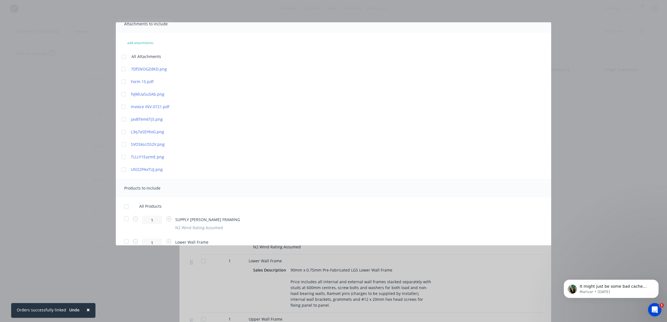
scroll to position [209, 0]
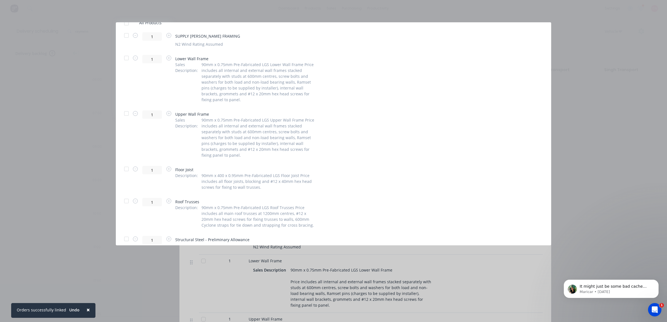
click at [126, 57] on div at bounding box center [126, 57] width 11 height 11
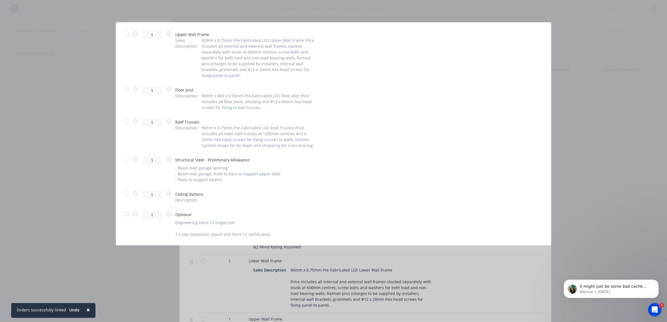
scroll to position [290, 0]
click at [128, 193] on div at bounding box center [126, 193] width 11 height 11
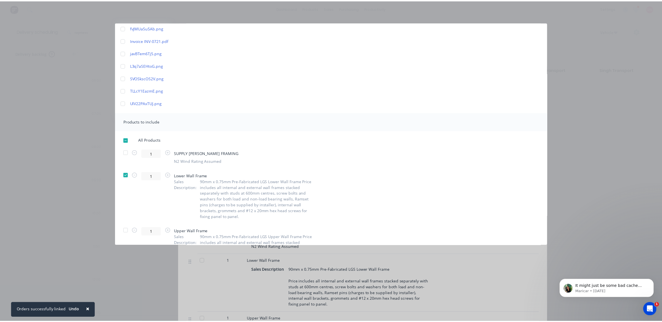
scroll to position [0, 0]
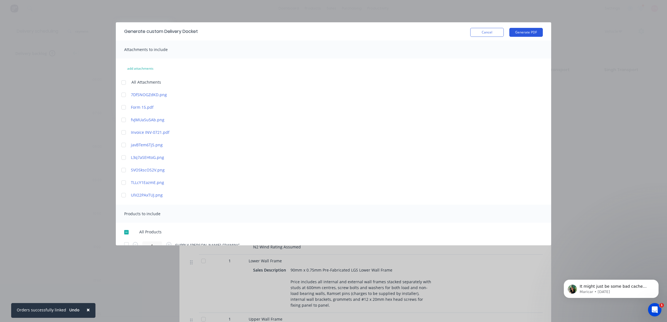
click at [523, 32] on button "Generate PDF" at bounding box center [527, 32] width 34 height 9
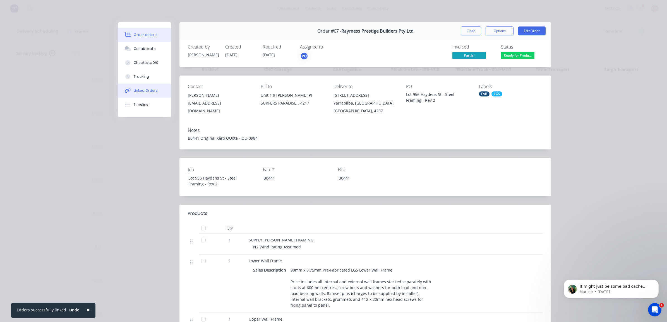
click at [156, 87] on button "Linked Orders" at bounding box center [144, 91] width 53 height 14
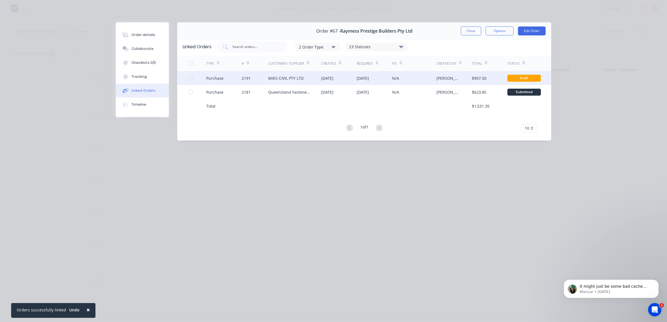
click at [334, 78] on div "[DATE]" at bounding box center [327, 78] width 12 height 6
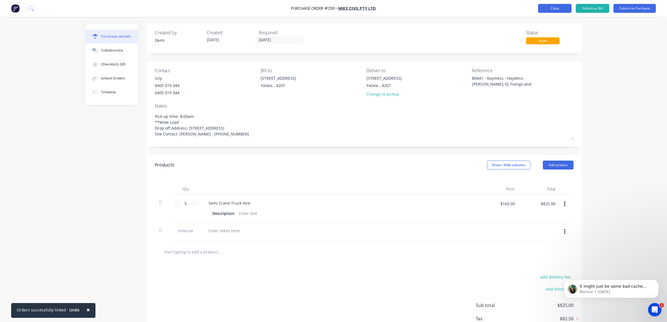
click at [546, 10] on button "Close" at bounding box center [555, 8] width 34 height 9
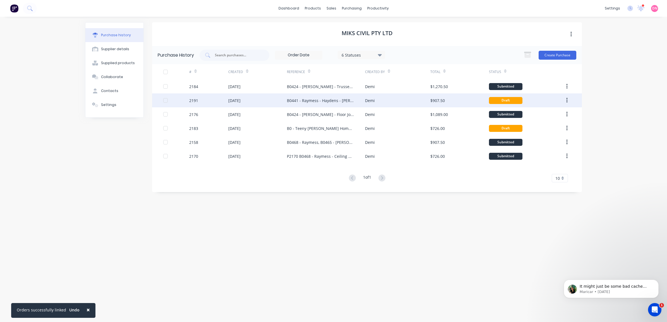
click at [313, 97] on div "B0441 - Raymess - Haydens - [PERSON_NAME], FJ, Fixings and Accessories" at bounding box center [326, 101] width 78 height 14
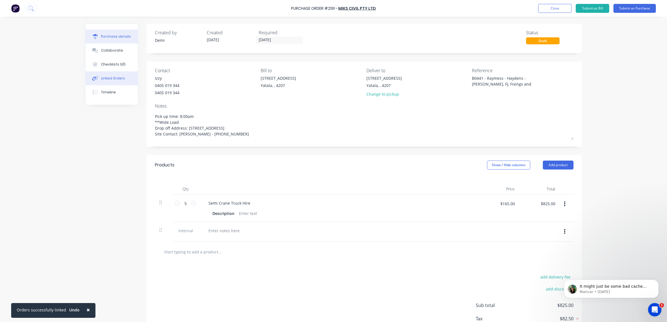
type textarea "x"
click at [118, 78] on div "Linked Orders" at bounding box center [113, 78] width 24 height 5
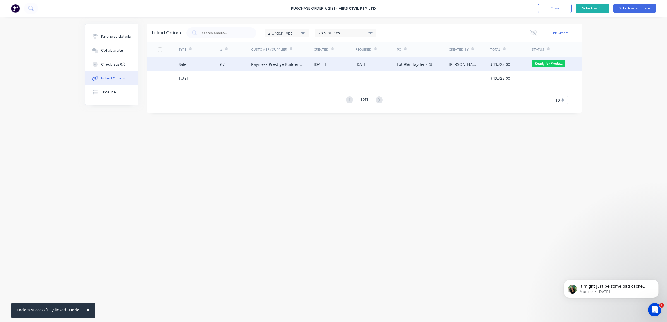
click at [341, 68] on div "[DATE]" at bounding box center [335, 64] width 42 height 14
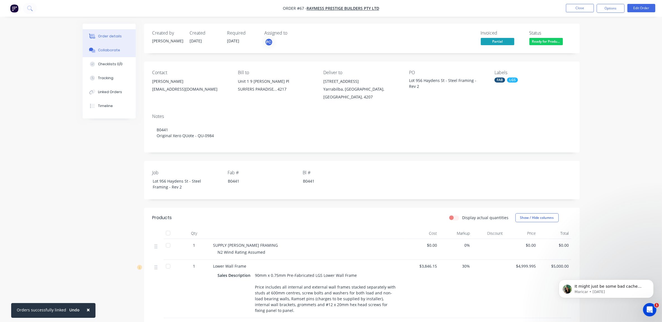
click at [115, 52] on div "Collaborate" at bounding box center [109, 50] width 22 height 5
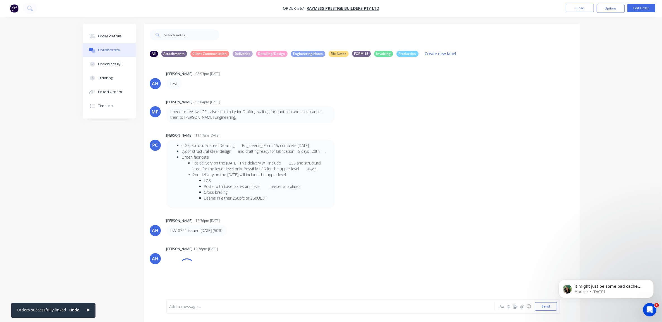
click at [269, 299] on div "Add a message... Aa @ ☺ Send" at bounding box center [362, 306] width 436 height 31
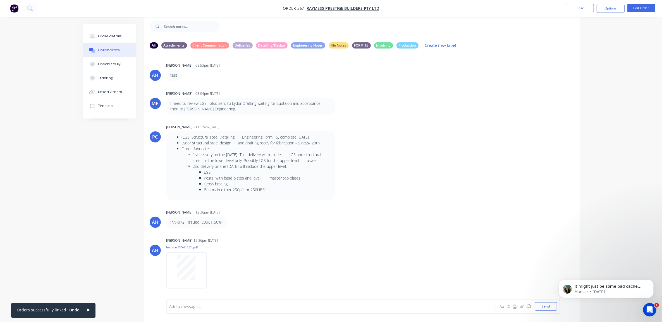
scroll to position [9, 0]
click at [570, 4] on button "Close" at bounding box center [580, 8] width 28 height 8
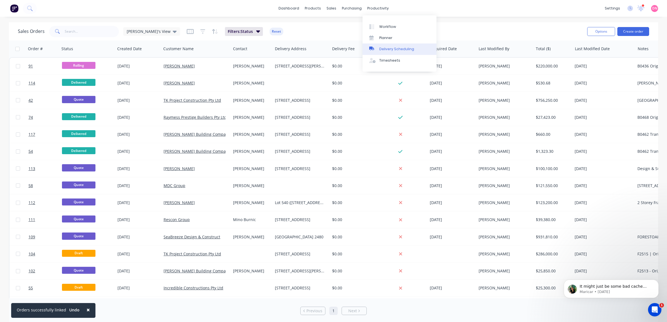
click at [383, 47] on div "Delivery Scheduling" at bounding box center [396, 49] width 35 height 5
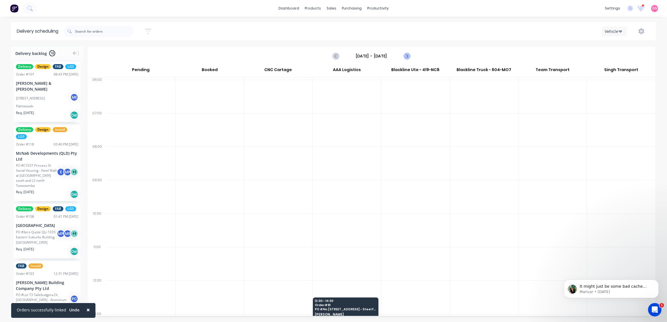
click at [408, 58] on icon "Next page" at bounding box center [406, 56] width 7 height 7
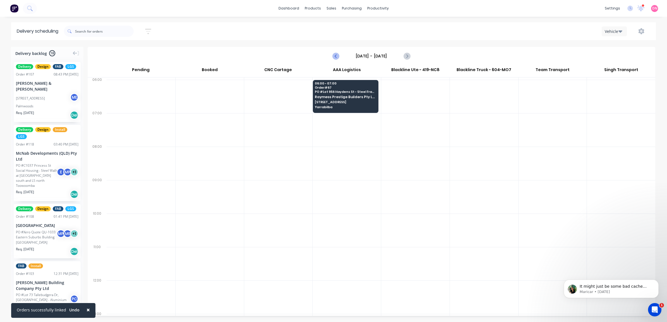
click at [337, 54] on icon "Previous page" at bounding box center [336, 56] width 3 height 4
click at [338, 54] on icon "Previous page" at bounding box center [336, 56] width 7 height 7
type input "[DATE] - [DATE]"
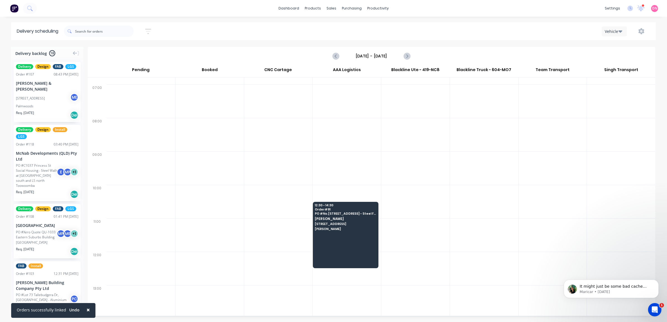
scroll to position [105, 0]
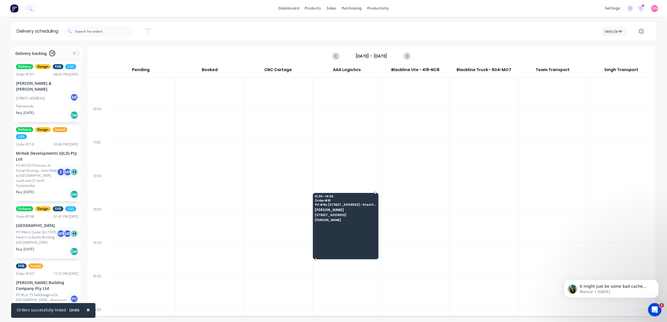
click at [339, 229] on div at bounding box center [346, 226] width 66 height 66
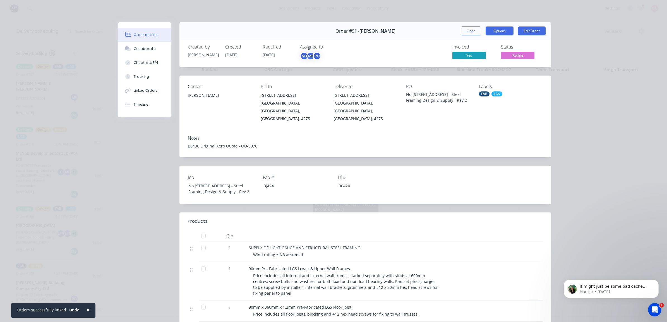
click at [509, 34] on button "Options" at bounding box center [500, 31] width 28 height 9
click at [492, 64] on div "Delivery Docket" at bounding box center [484, 68] width 49 height 8
click at [489, 74] on button "Custom" at bounding box center [484, 78] width 59 height 11
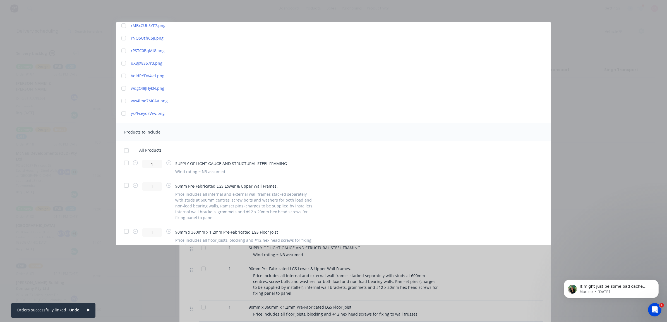
scroll to position [768, 0]
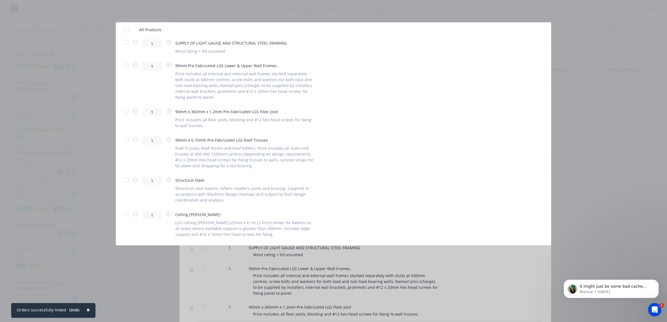
click at [128, 137] on div at bounding box center [126, 139] width 11 height 11
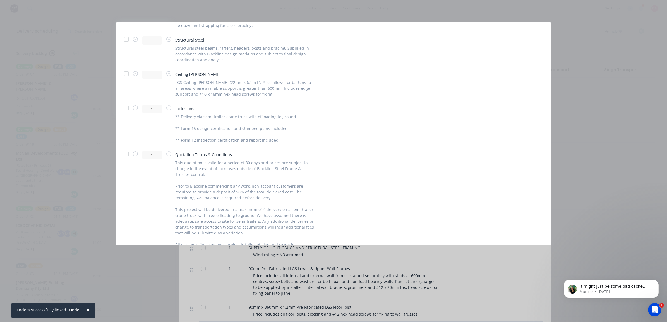
scroll to position [907, 0]
click at [126, 41] on div at bounding box center [126, 40] width 11 height 11
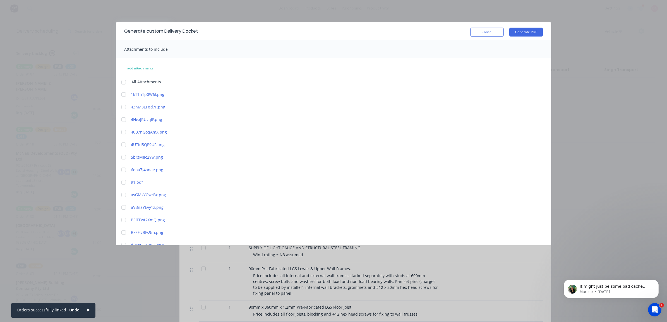
scroll to position [0, 0]
click at [514, 32] on button "Generate PDF" at bounding box center [527, 32] width 34 height 9
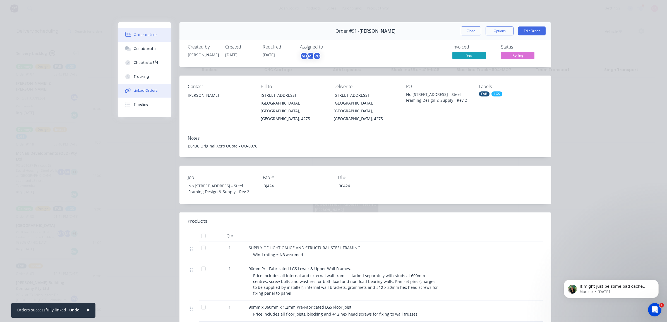
click at [133, 87] on button "Linked Orders" at bounding box center [144, 91] width 53 height 14
